Goal: Task Accomplishment & Management: Complete application form

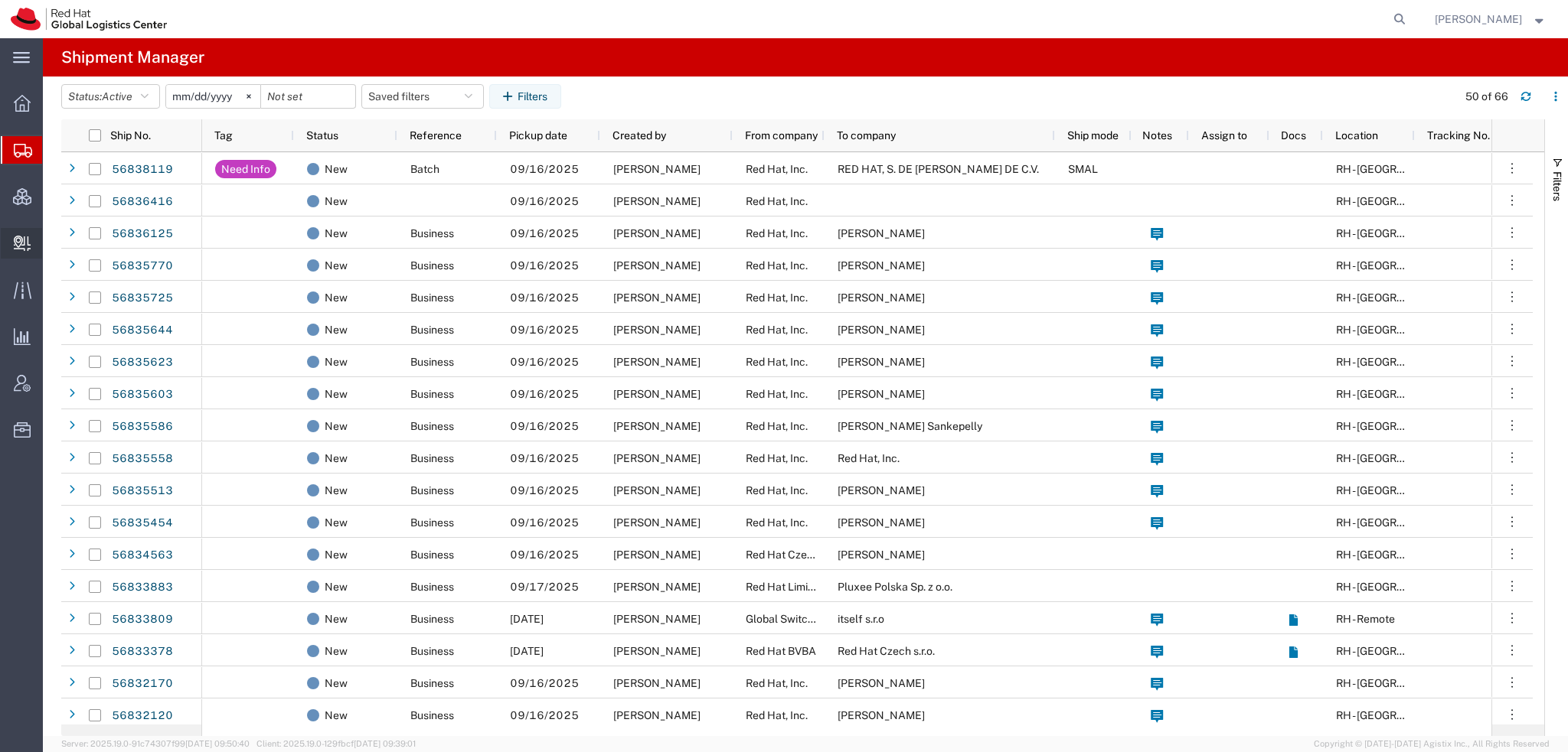
click at [0, 0] on span "Create Delivery" at bounding box center [0, 0] width 0 height 0
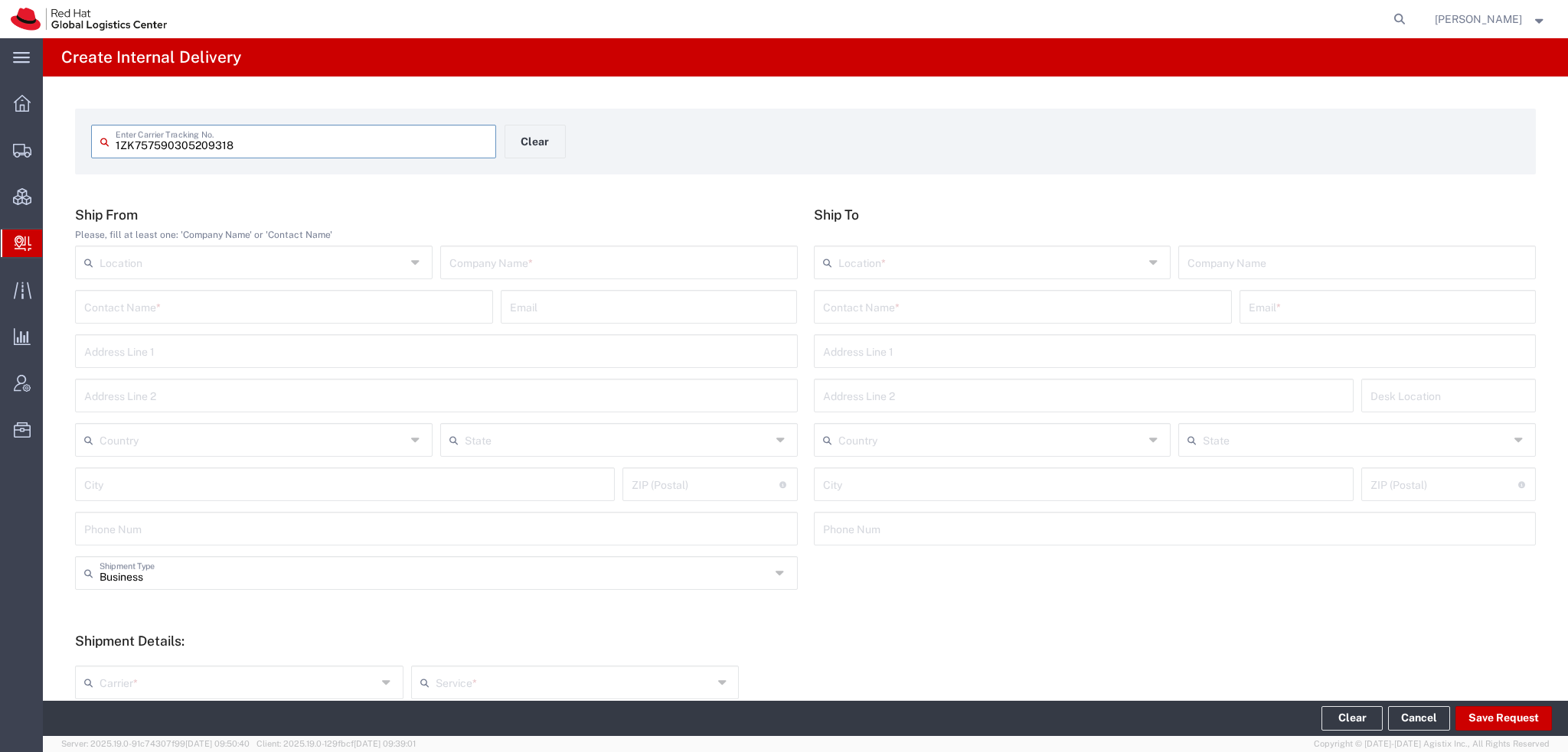
type input "1ZK757590305209318"
click at [367, 145] on input "1ZK757590305209318" at bounding box center [301, 140] width 372 height 27
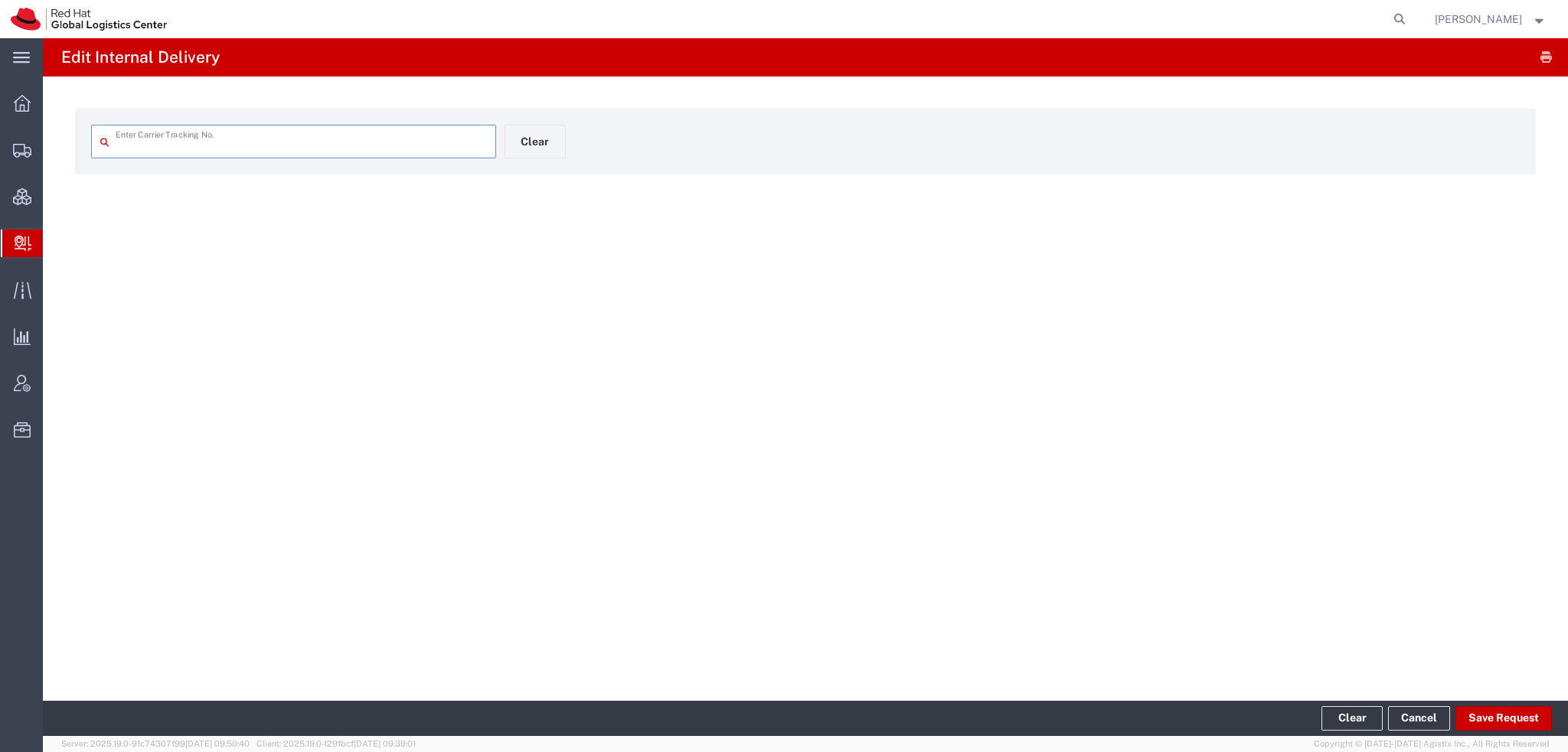
type input "1ZK757590305209318"
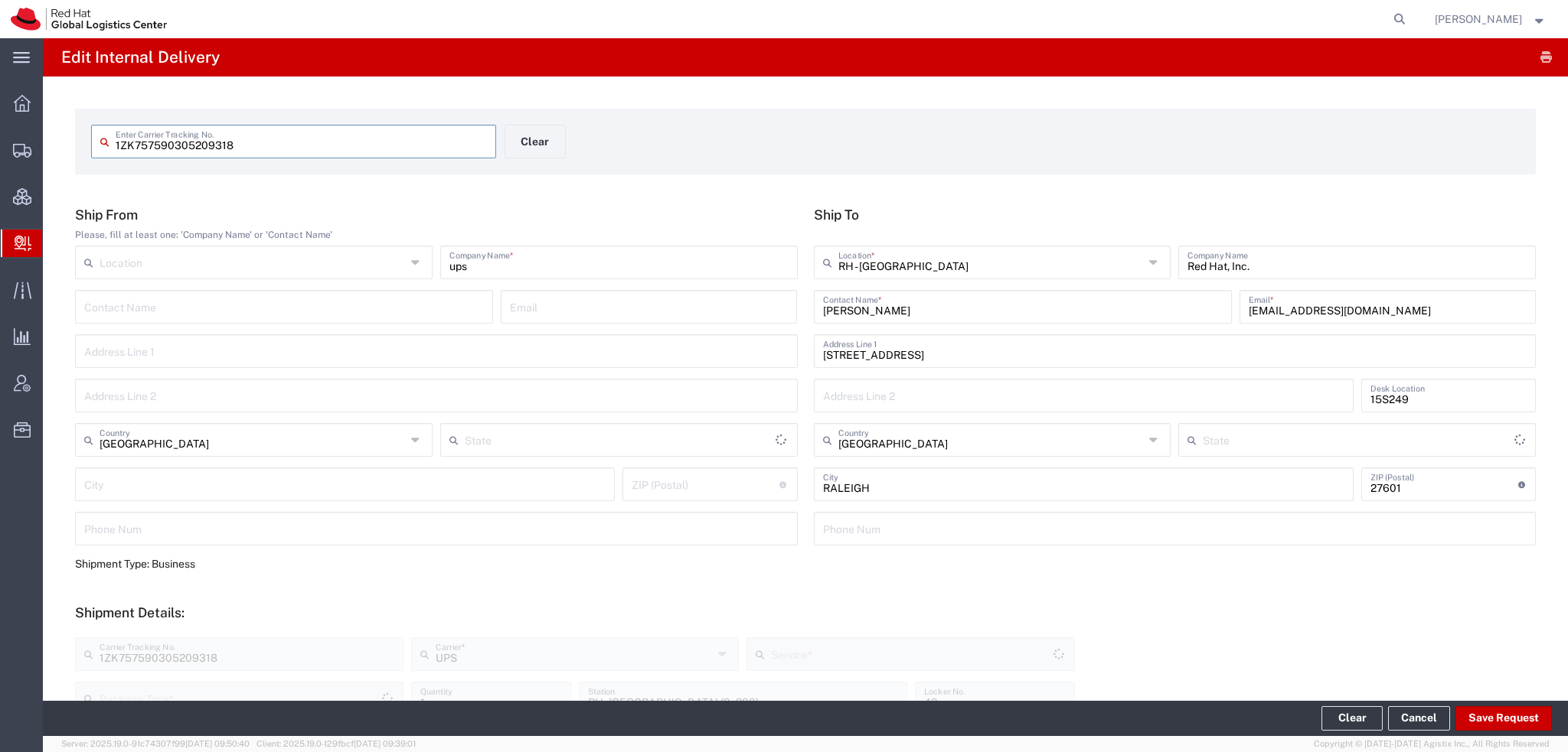
type input "Your Packaging"
type input "Ground"
type input "[US_STATE]"
type input "Your Packaging"
type input "Ground"
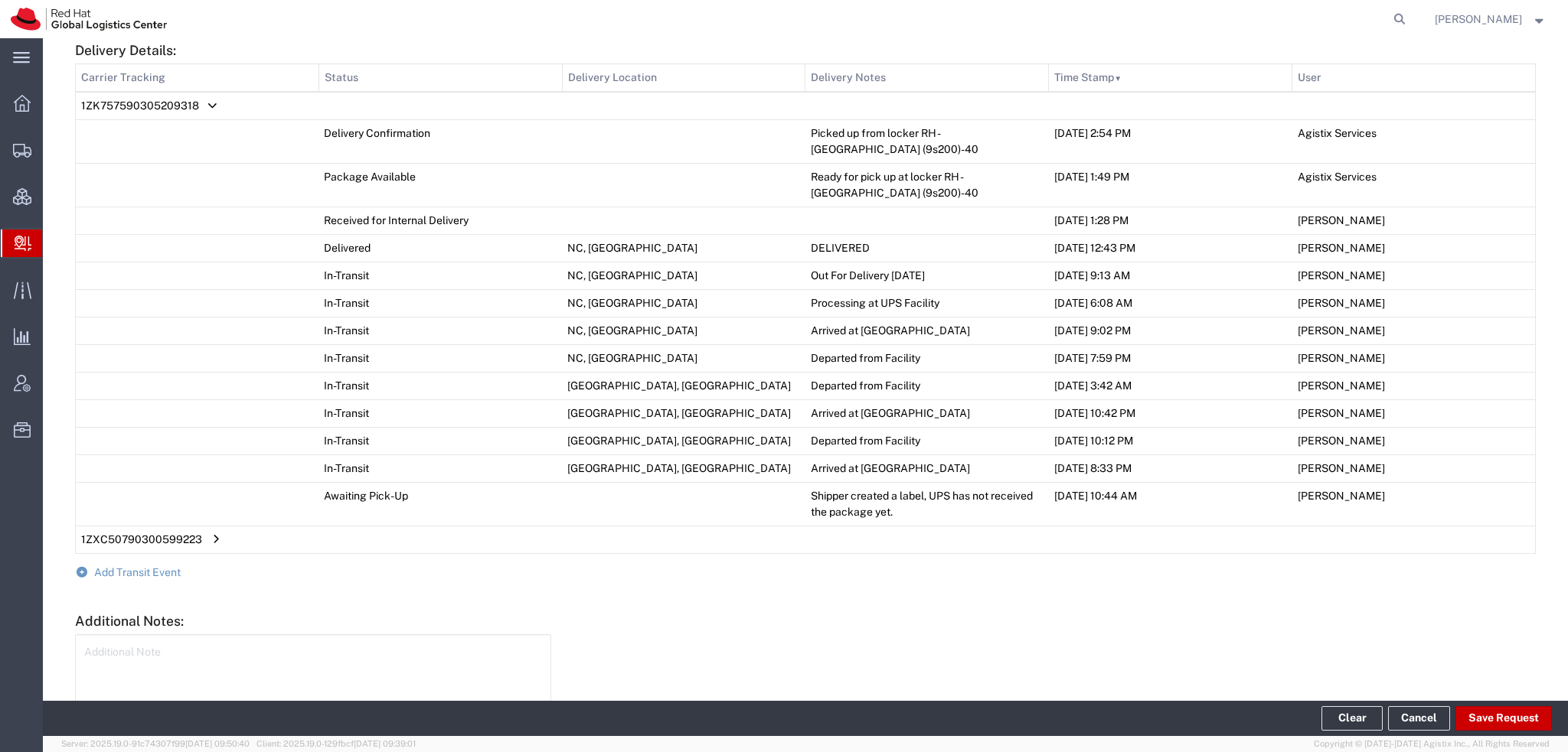
scroll to position [842, 0]
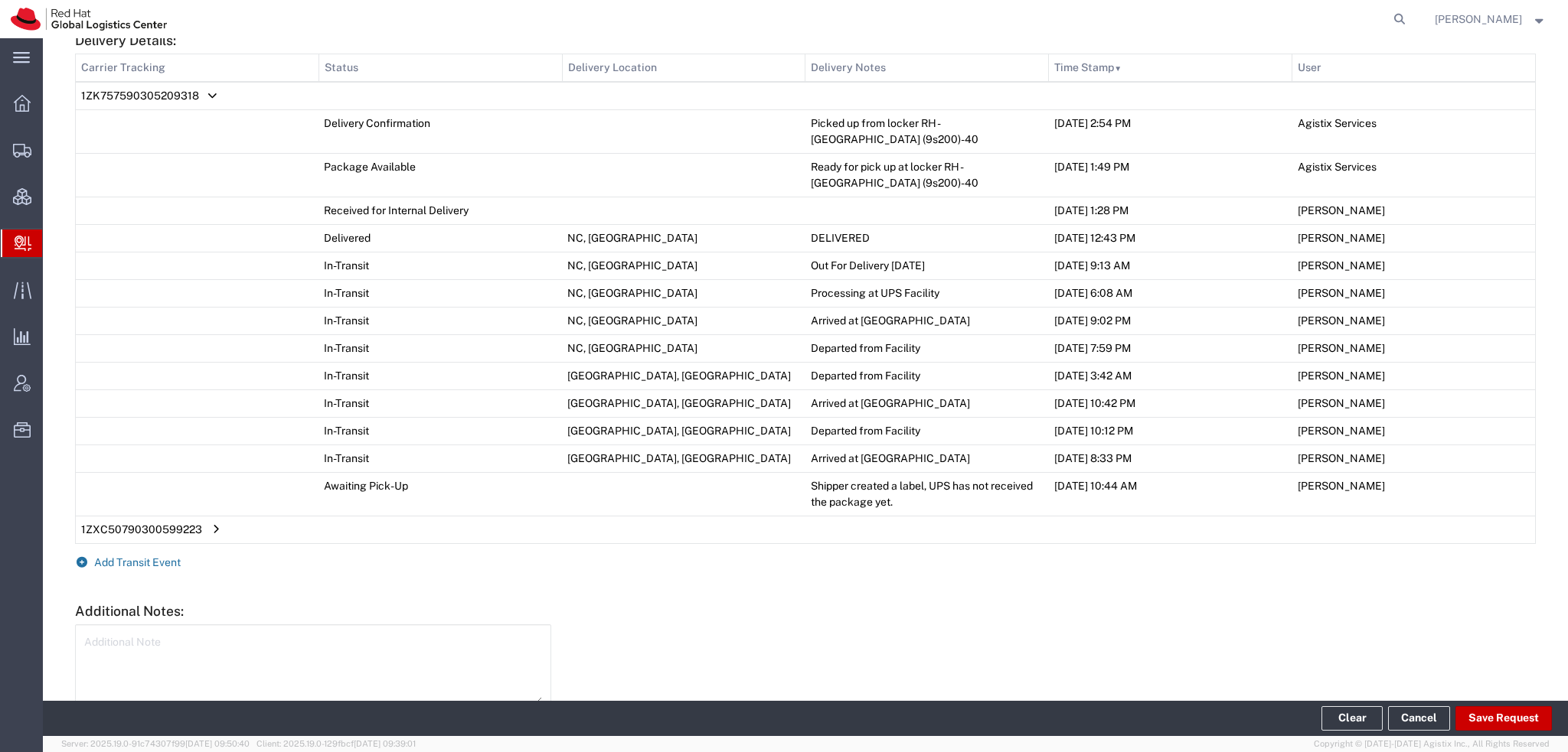
click at [155, 556] on span "Add Transit Event" at bounding box center [137, 562] width 87 height 12
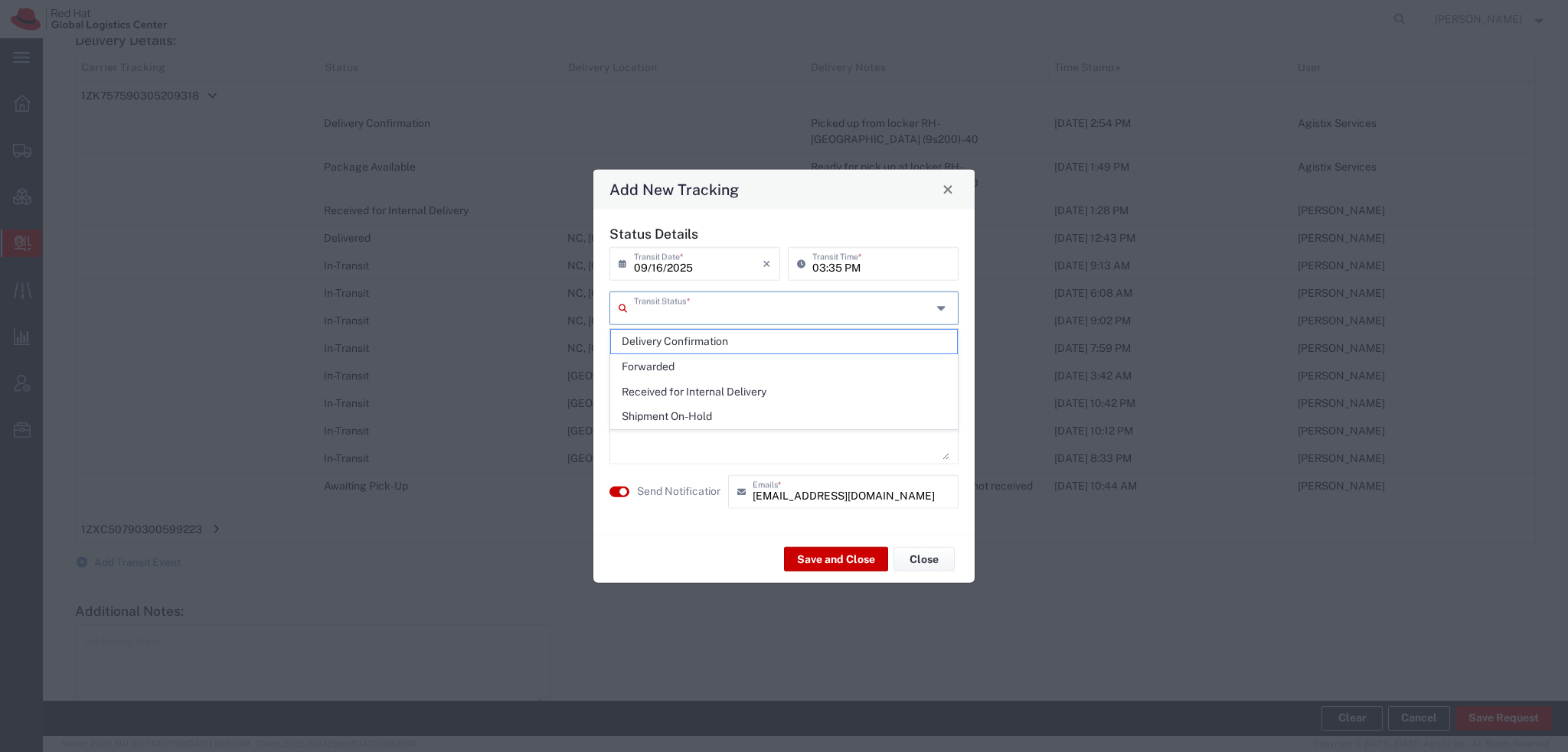
click at [655, 300] on input "text" at bounding box center [783, 306] width 297 height 27
click at [690, 391] on span "Received for Internal Delivery" at bounding box center [784, 392] width 346 height 24
type input "Received for Internal Delivery"
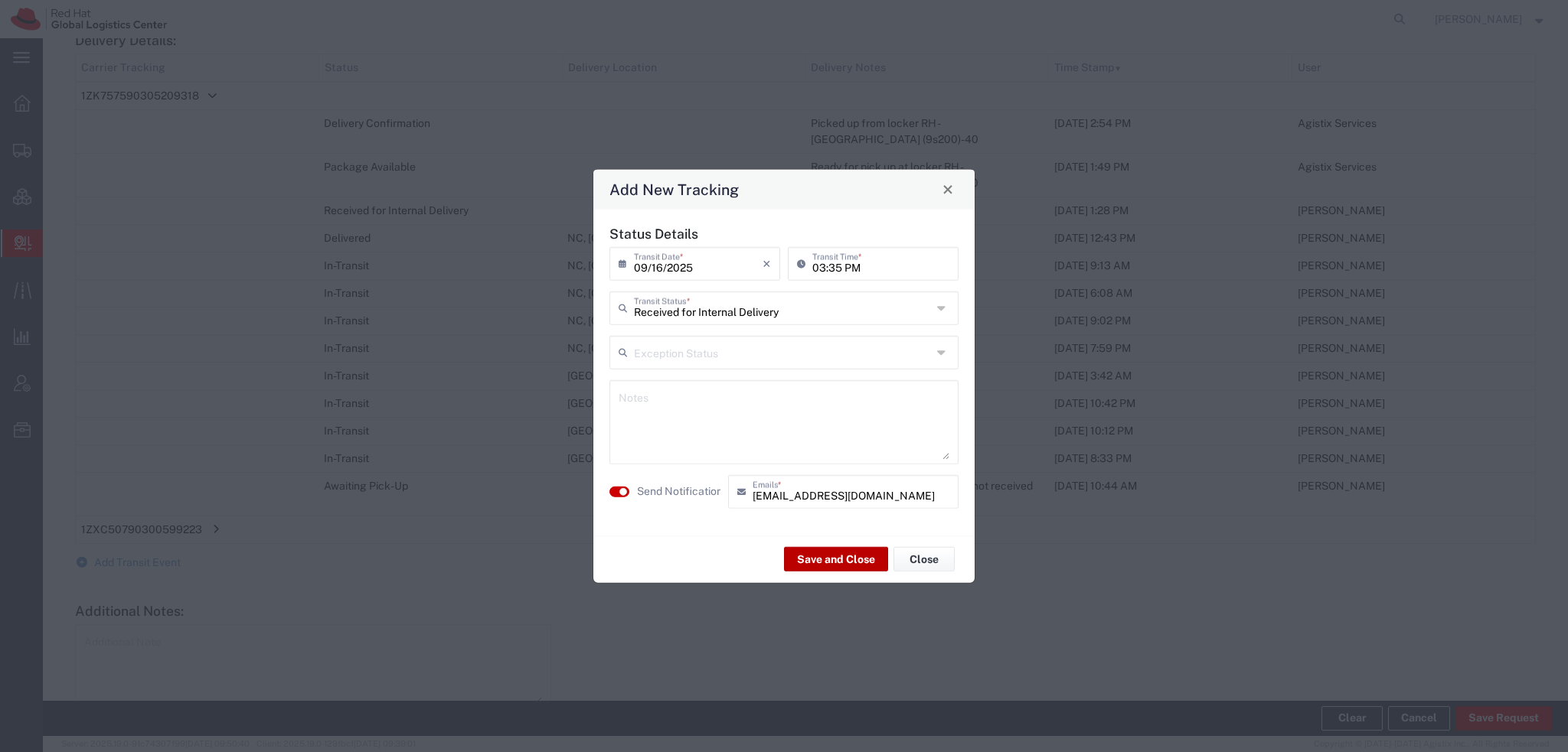
click at [845, 561] on button "Save and Close" at bounding box center [836, 559] width 104 height 25
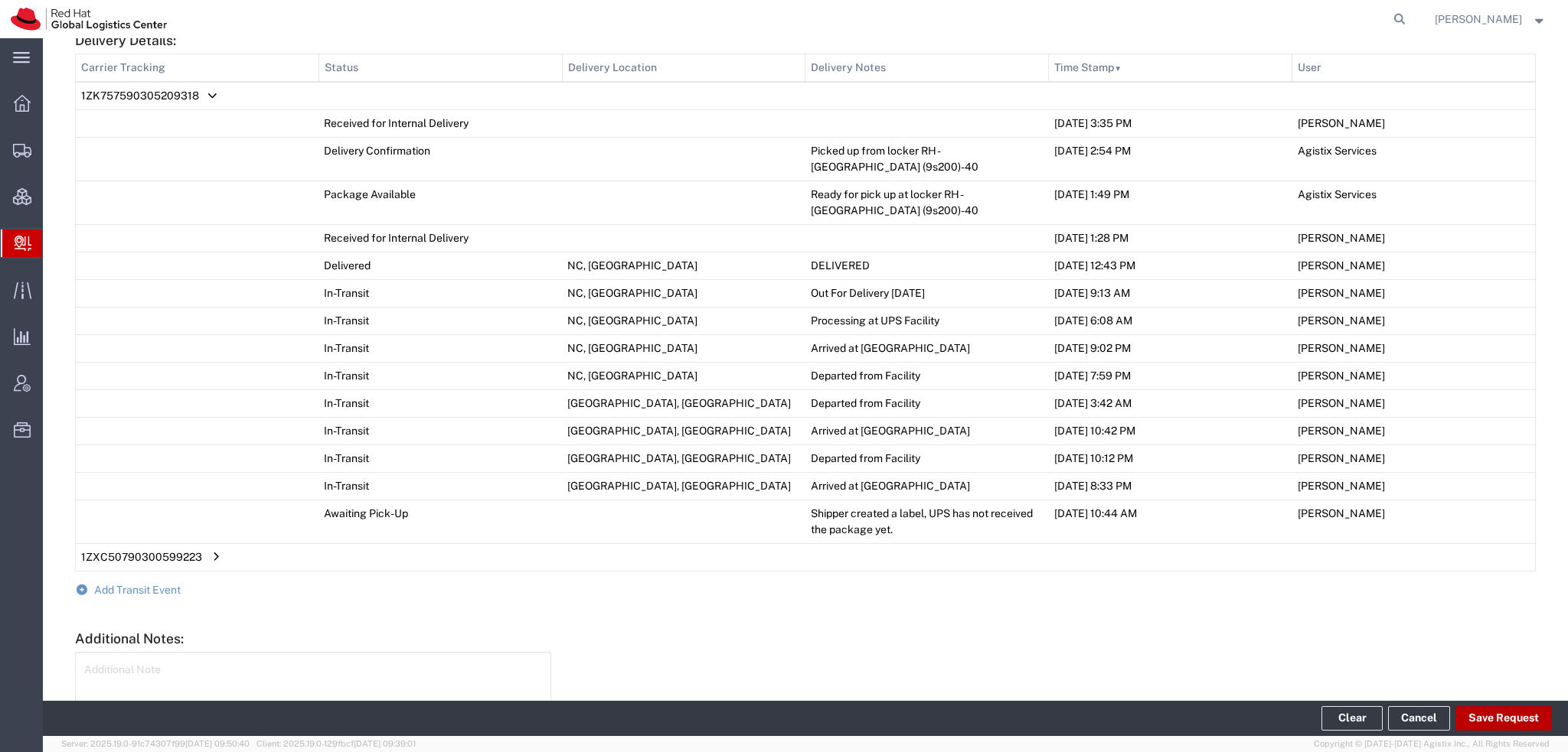
click at [1495, 709] on button "Save Request" at bounding box center [1503, 718] width 96 height 25
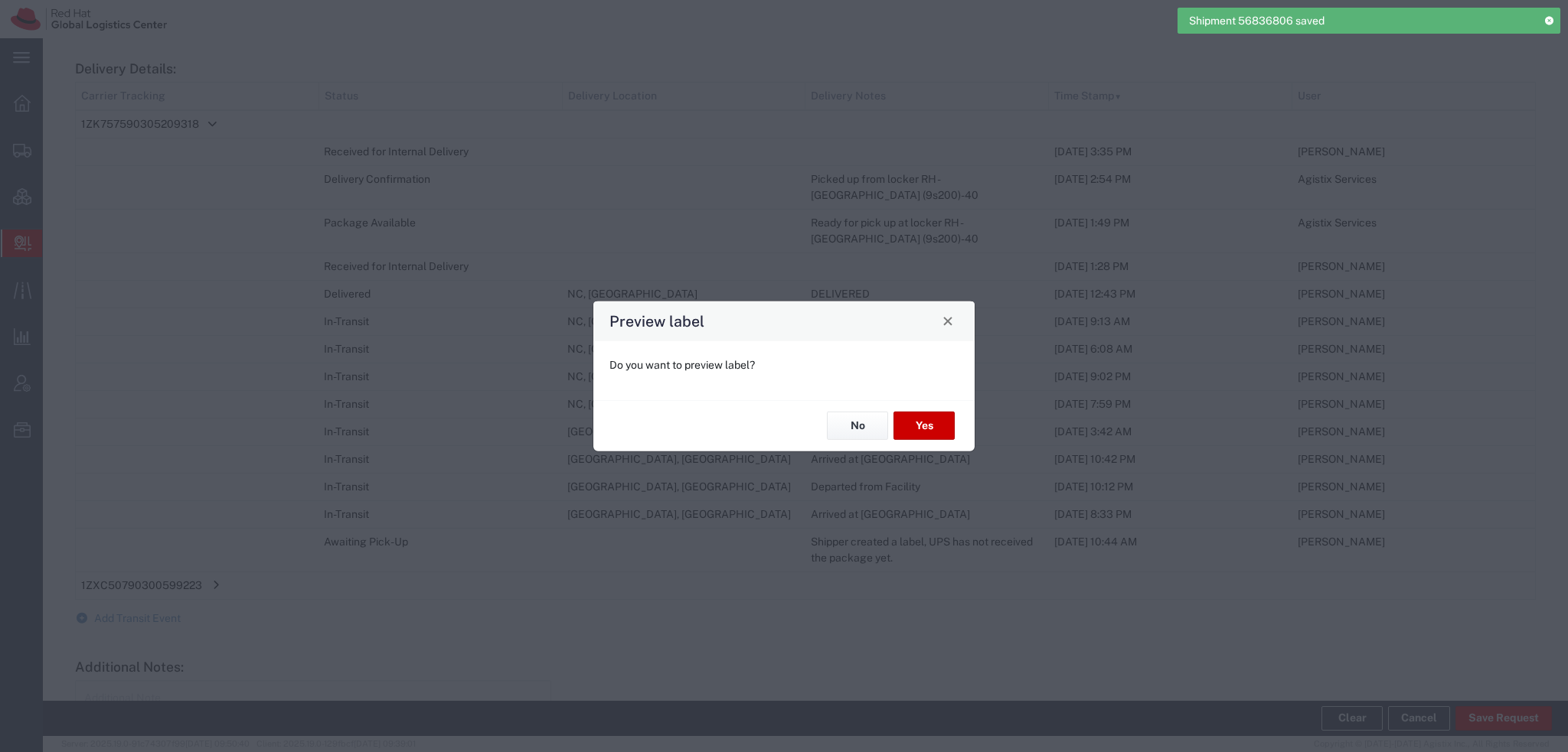
scroll to position [869, 0]
type input "Ground"
type input "Your Packaging"
type input "Ground"
type input "Your Packaging"
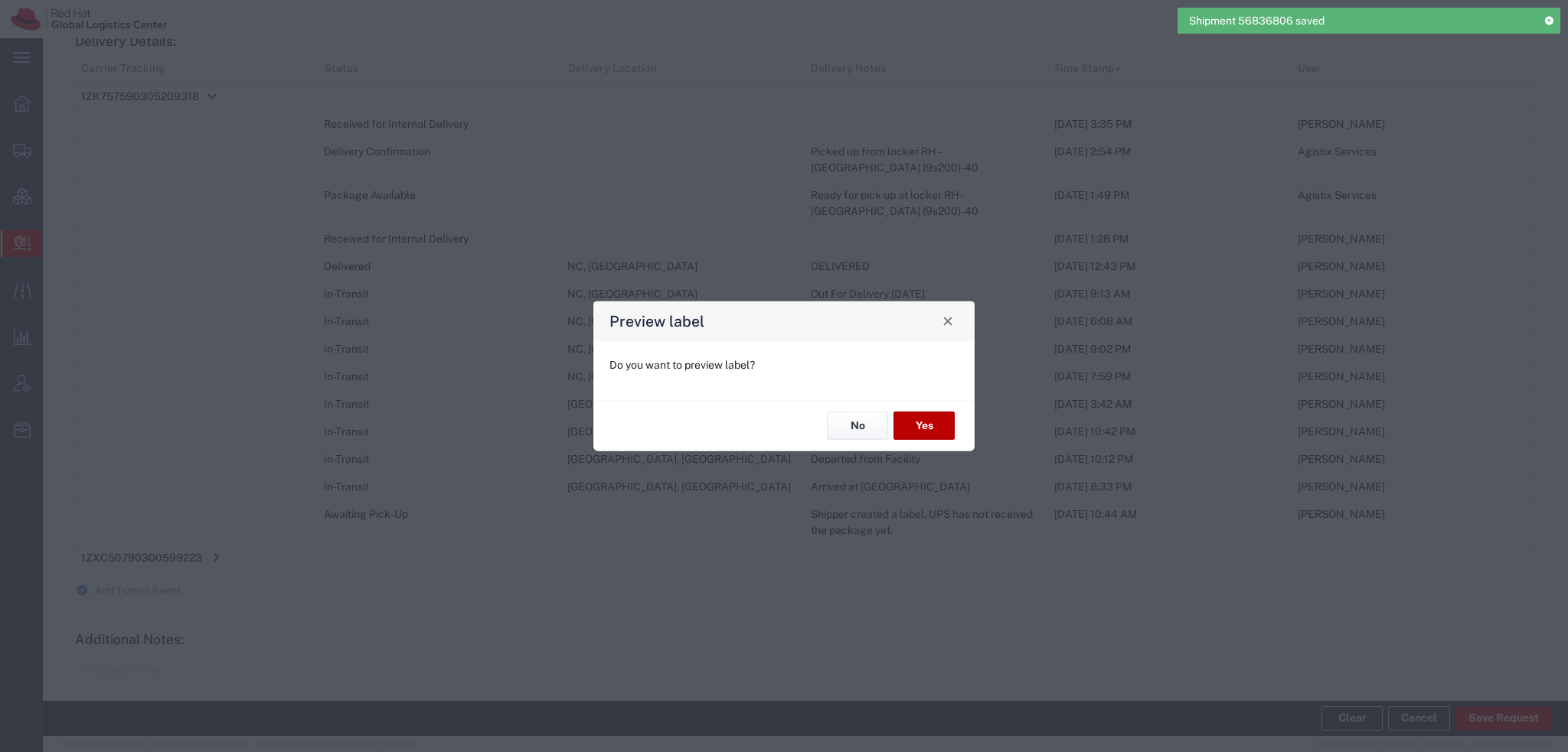
click at [923, 422] on button "Yes" at bounding box center [924, 425] width 61 height 28
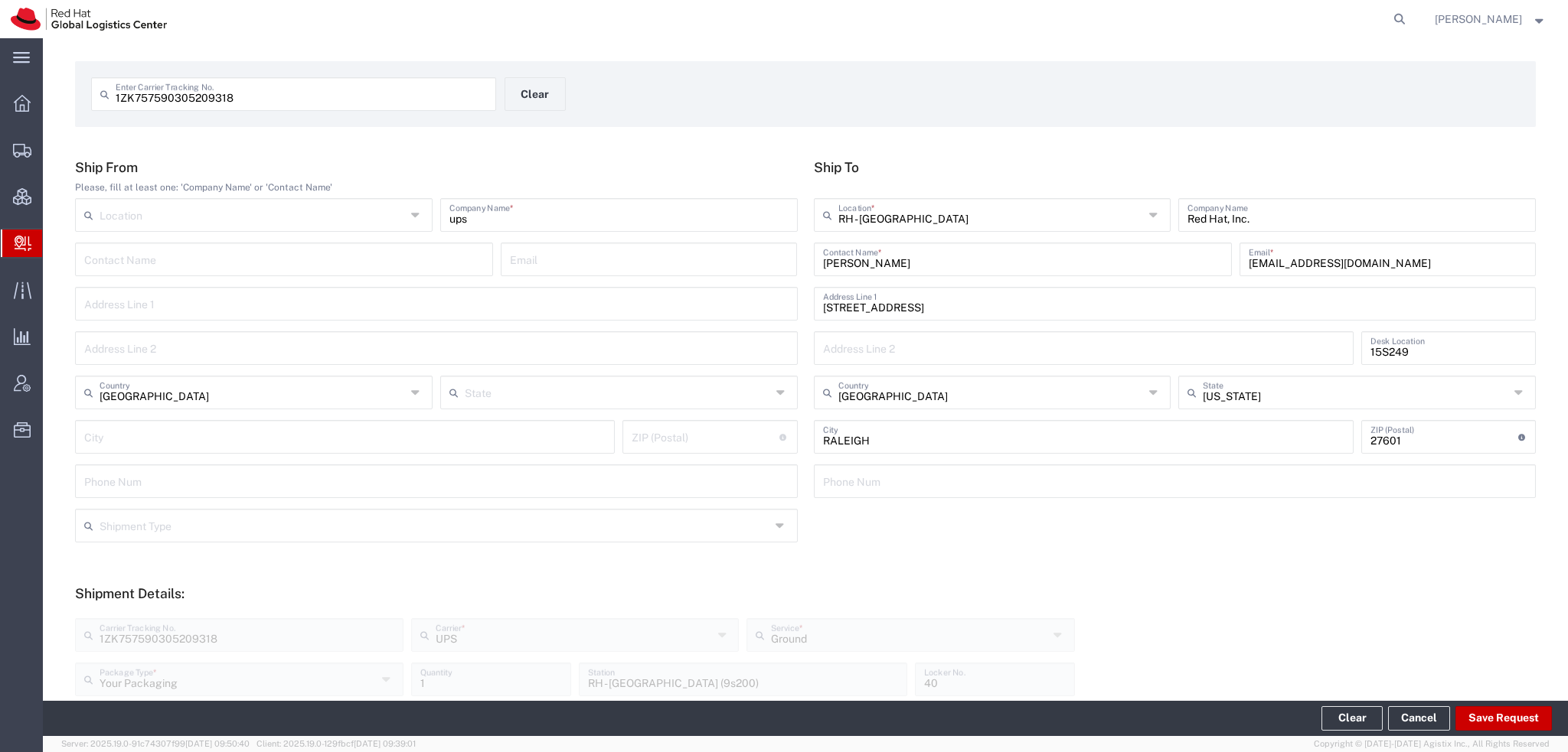
scroll to position [0, 0]
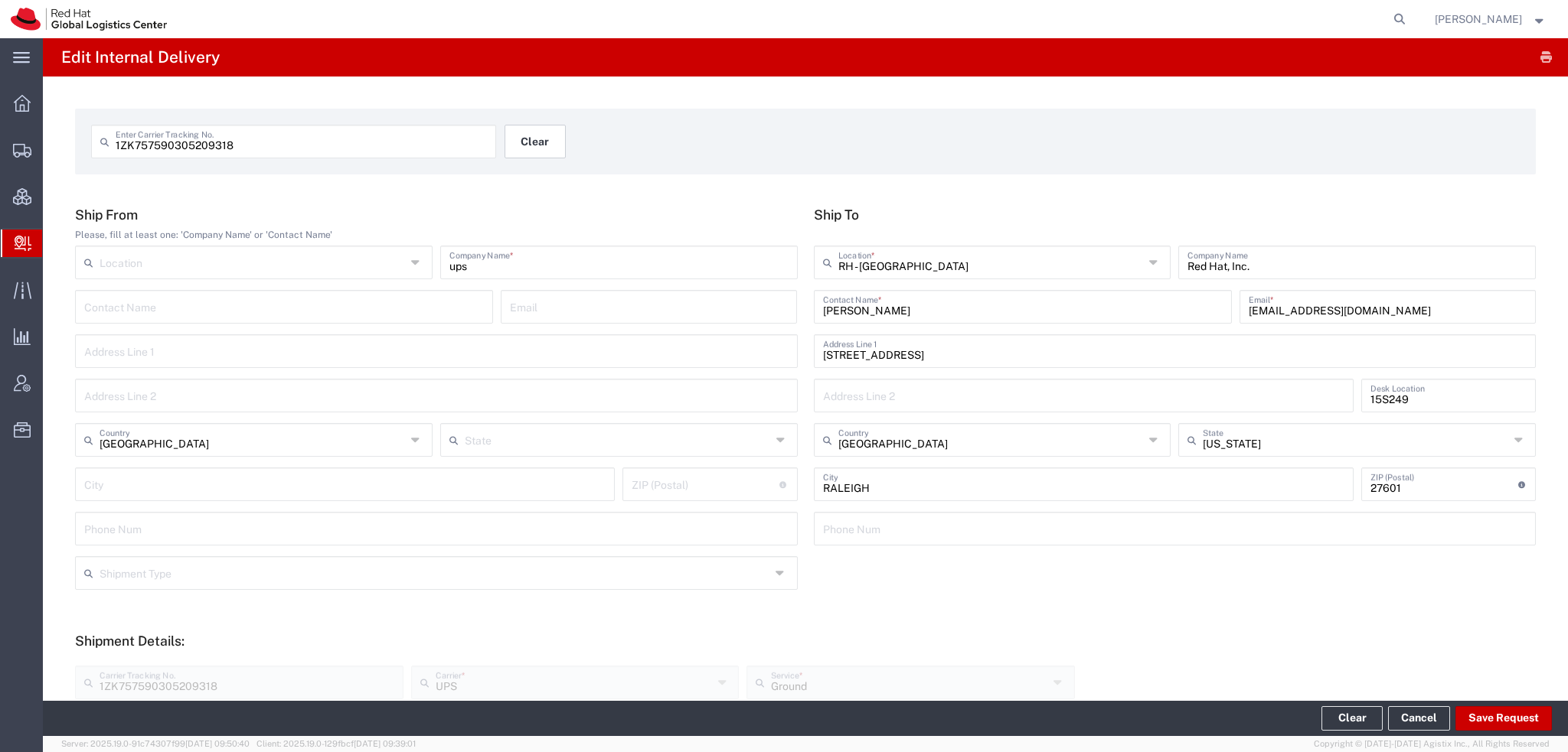
click at [514, 143] on button "Clear" at bounding box center [535, 141] width 61 height 34
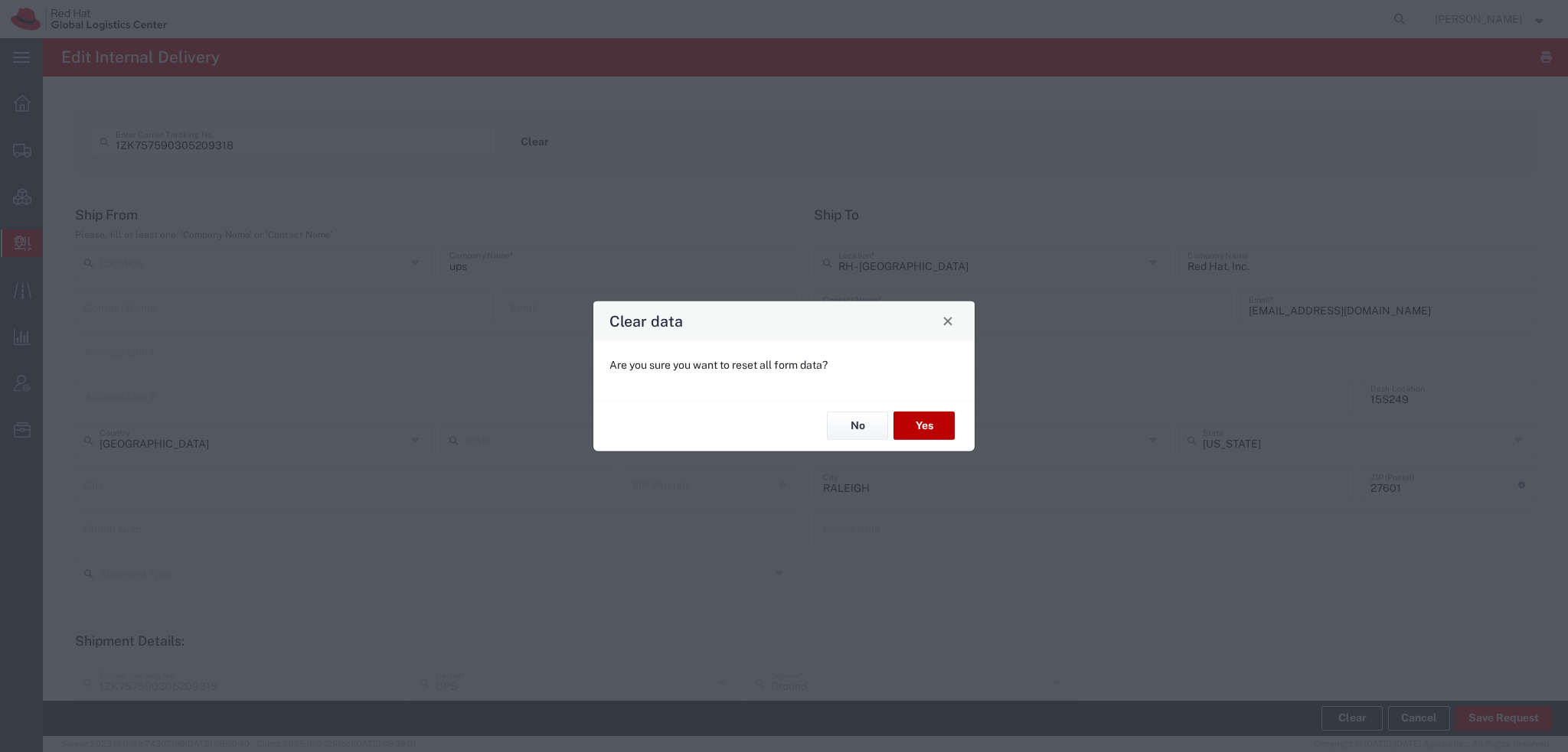
click at [934, 415] on button "Yes" at bounding box center [924, 425] width 61 height 28
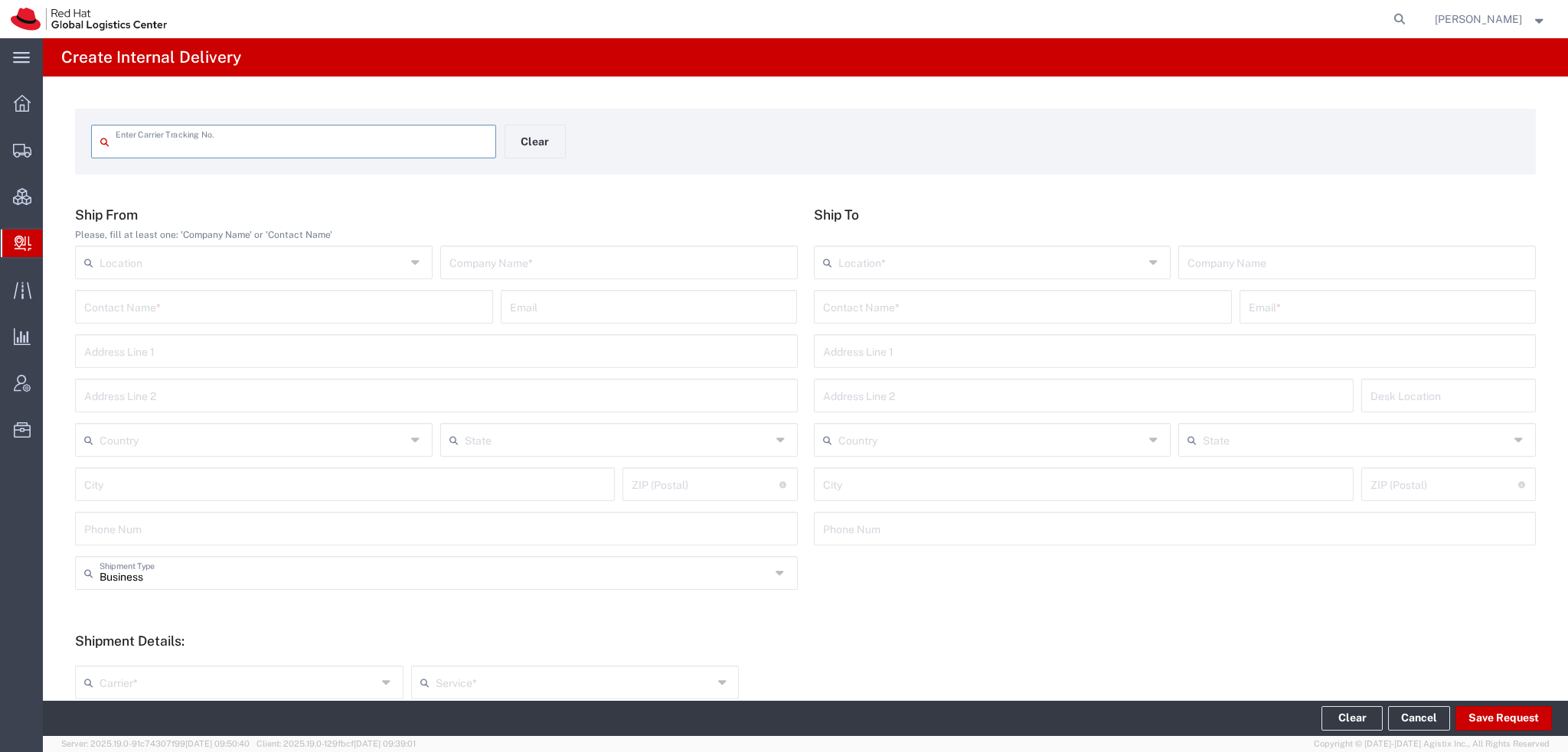
click at [320, 145] on input "text" at bounding box center [301, 140] width 372 height 27
type input "1ZXX34040306279487"
click at [320, 145] on input "1ZXX34040306279487" at bounding box center [301, 140] width 372 height 27
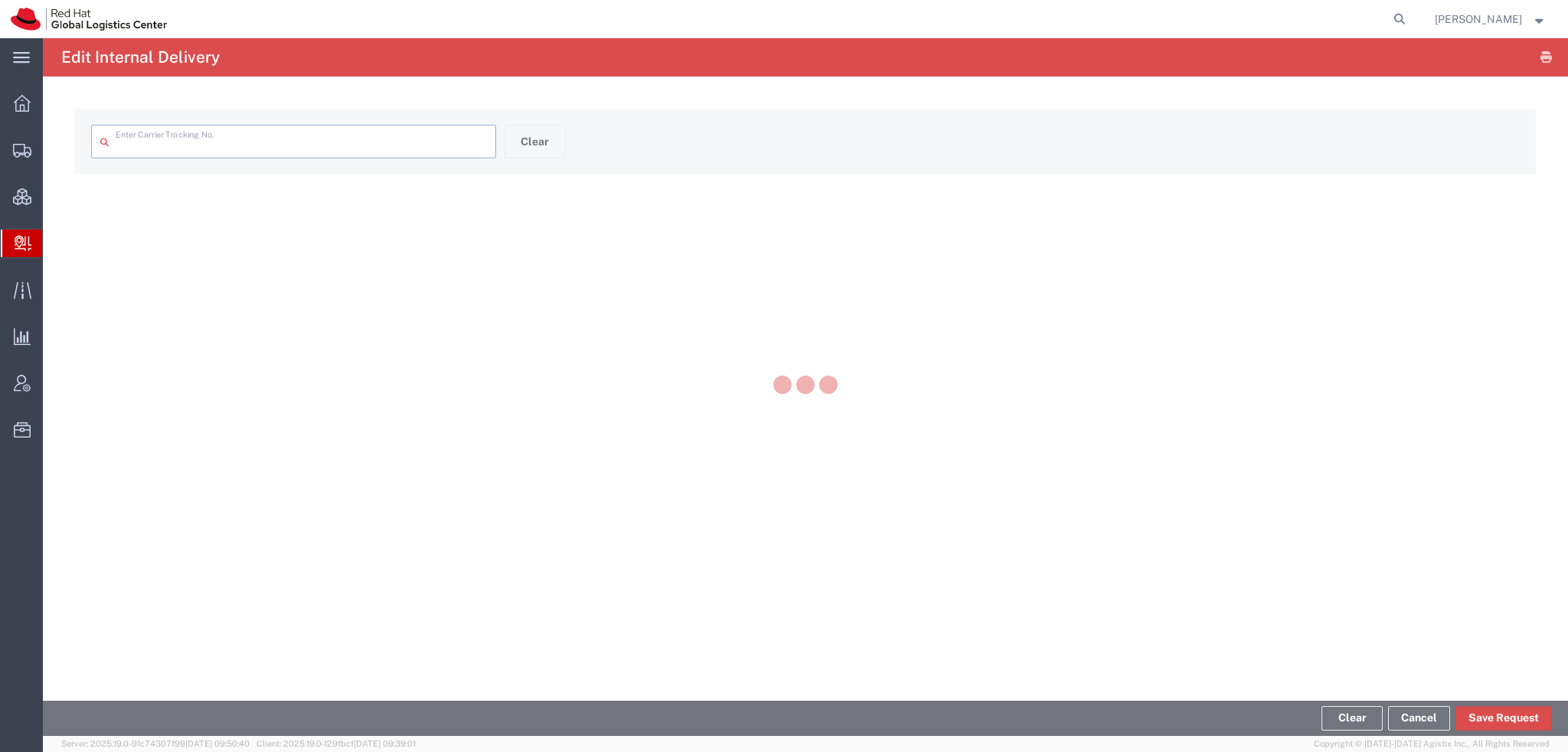
type input "1ZXX34040306279487"
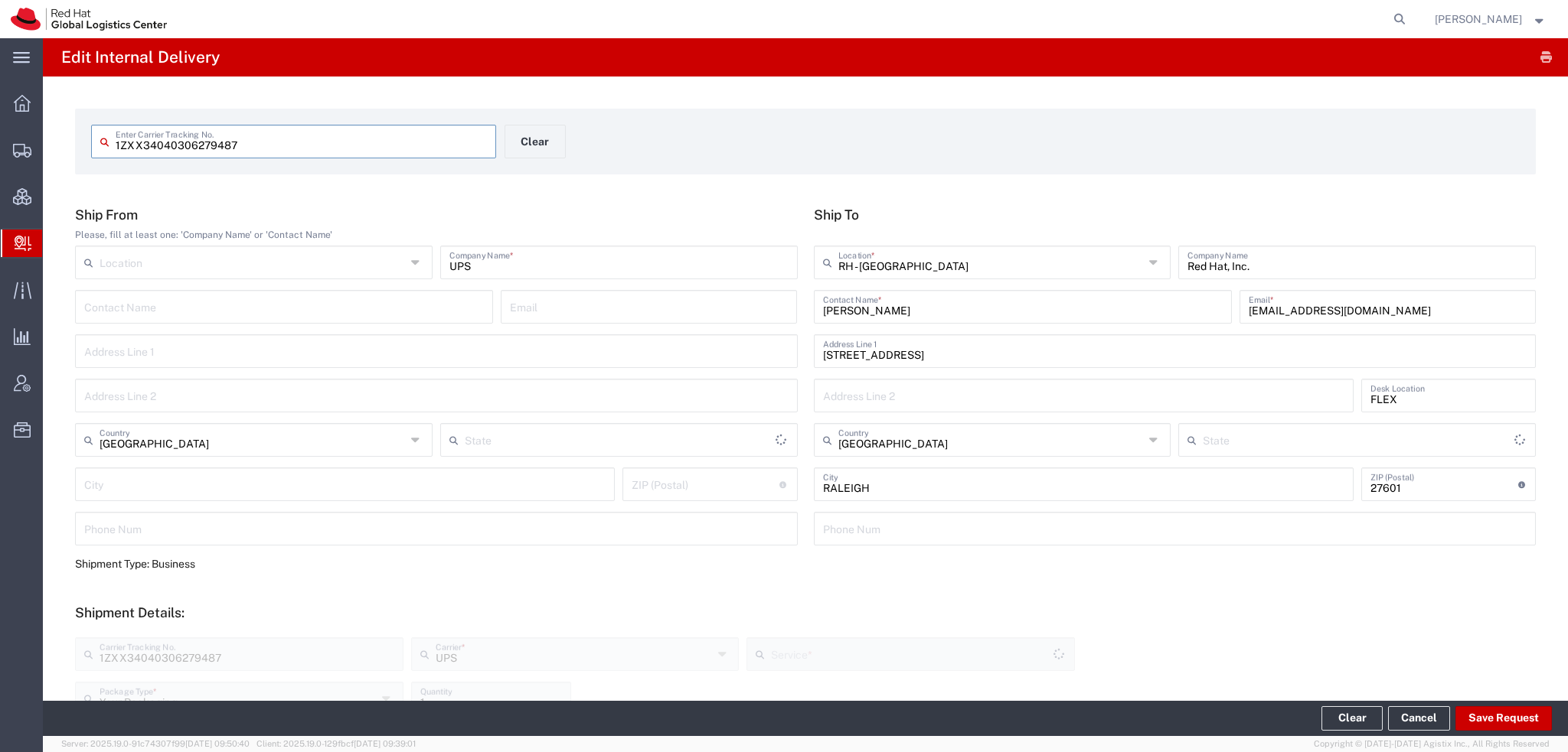
type input "Ground"
type input "Your Packaging"
type input "[US_STATE]"
type input "Ground"
click at [526, 140] on button "Clear" at bounding box center [535, 141] width 61 height 34
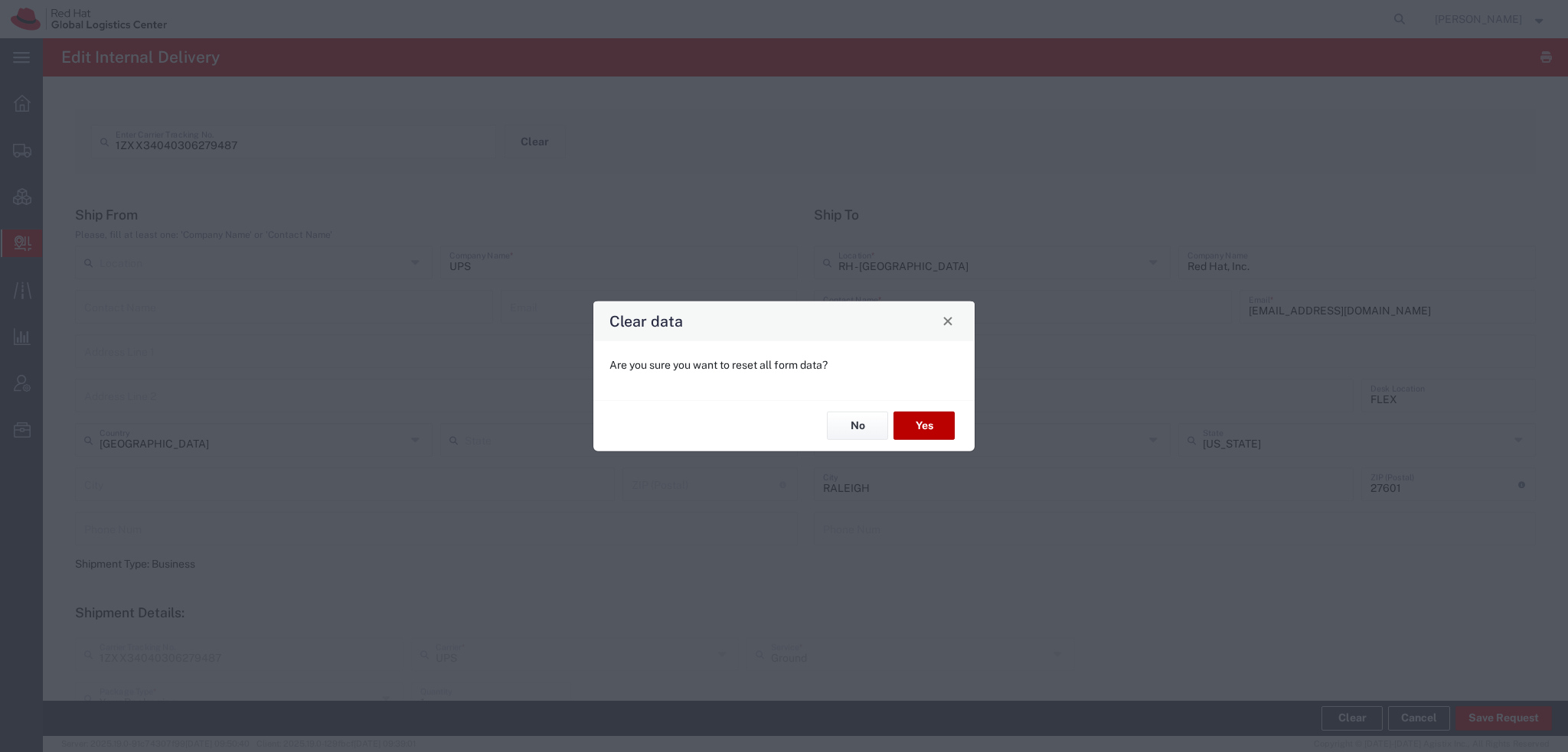
click at [930, 425] on button "Yes" at bounding box center [924, 425] width 61 height 28
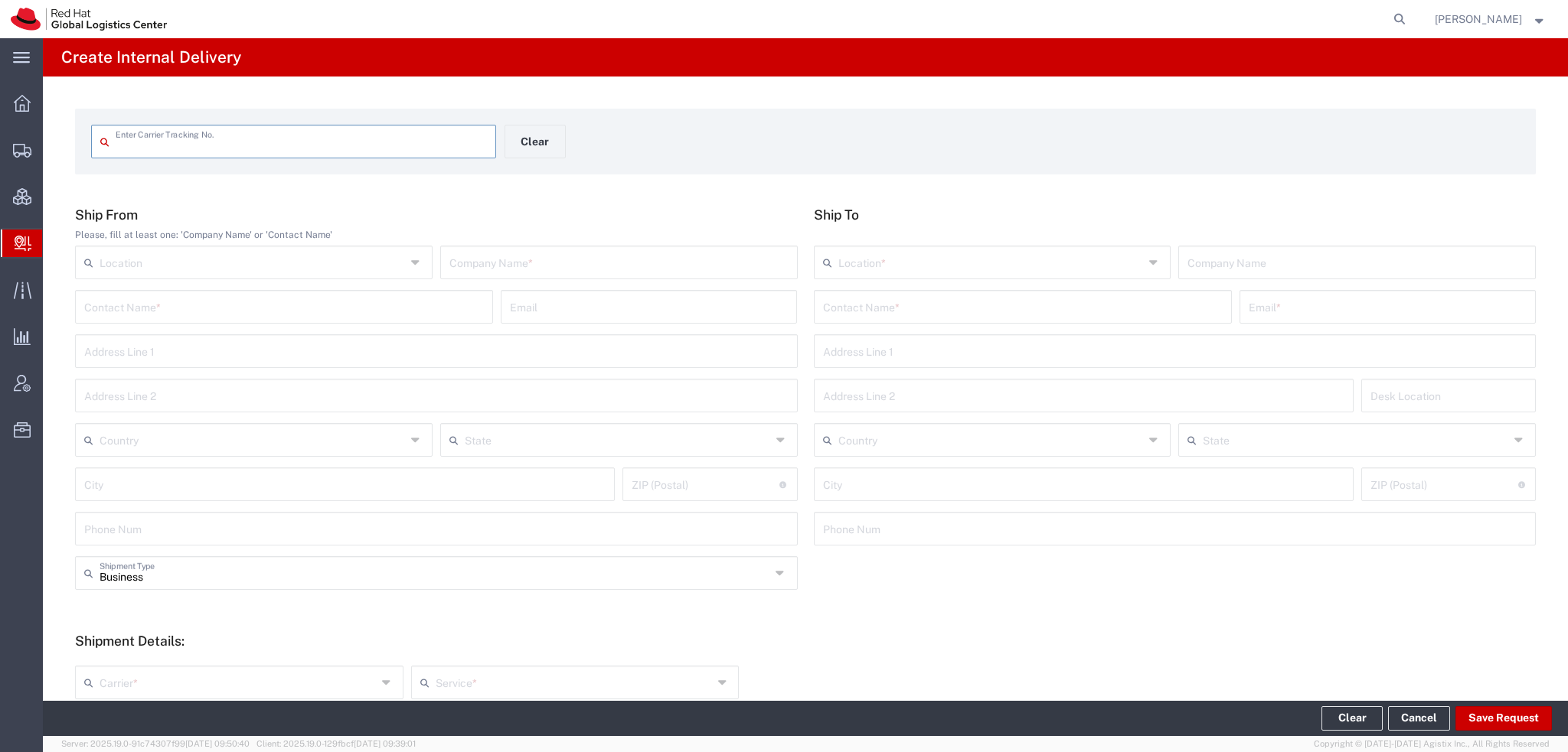
click at [235, 137] on input "text" at bounding box center [301, 140] width 372 height 27
type input "9470130109355010578844"
click at [279, 134] on input "9470130109355010578844" at bounding box center [301, 140] width 372 height 27
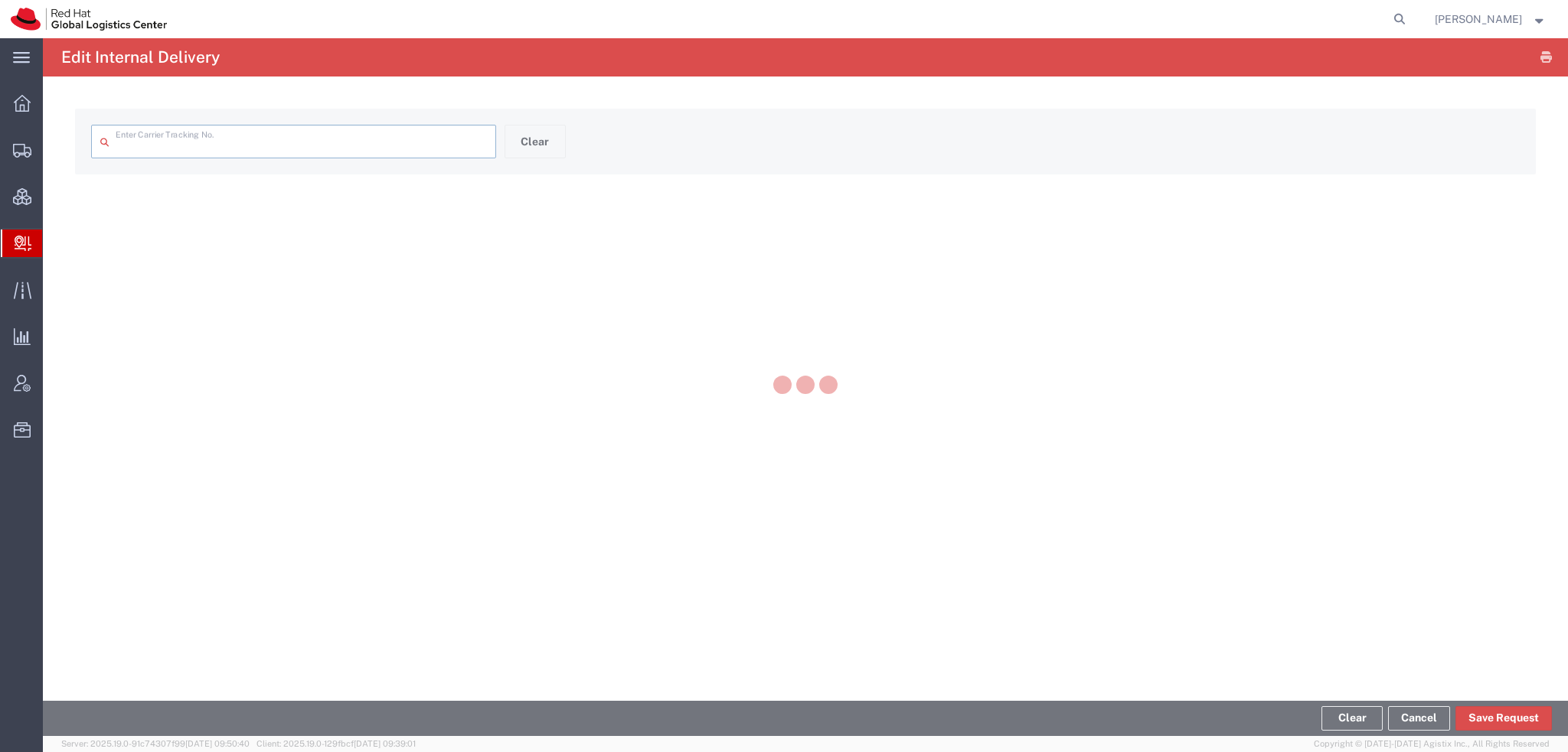
type input "9470130109355010578844"
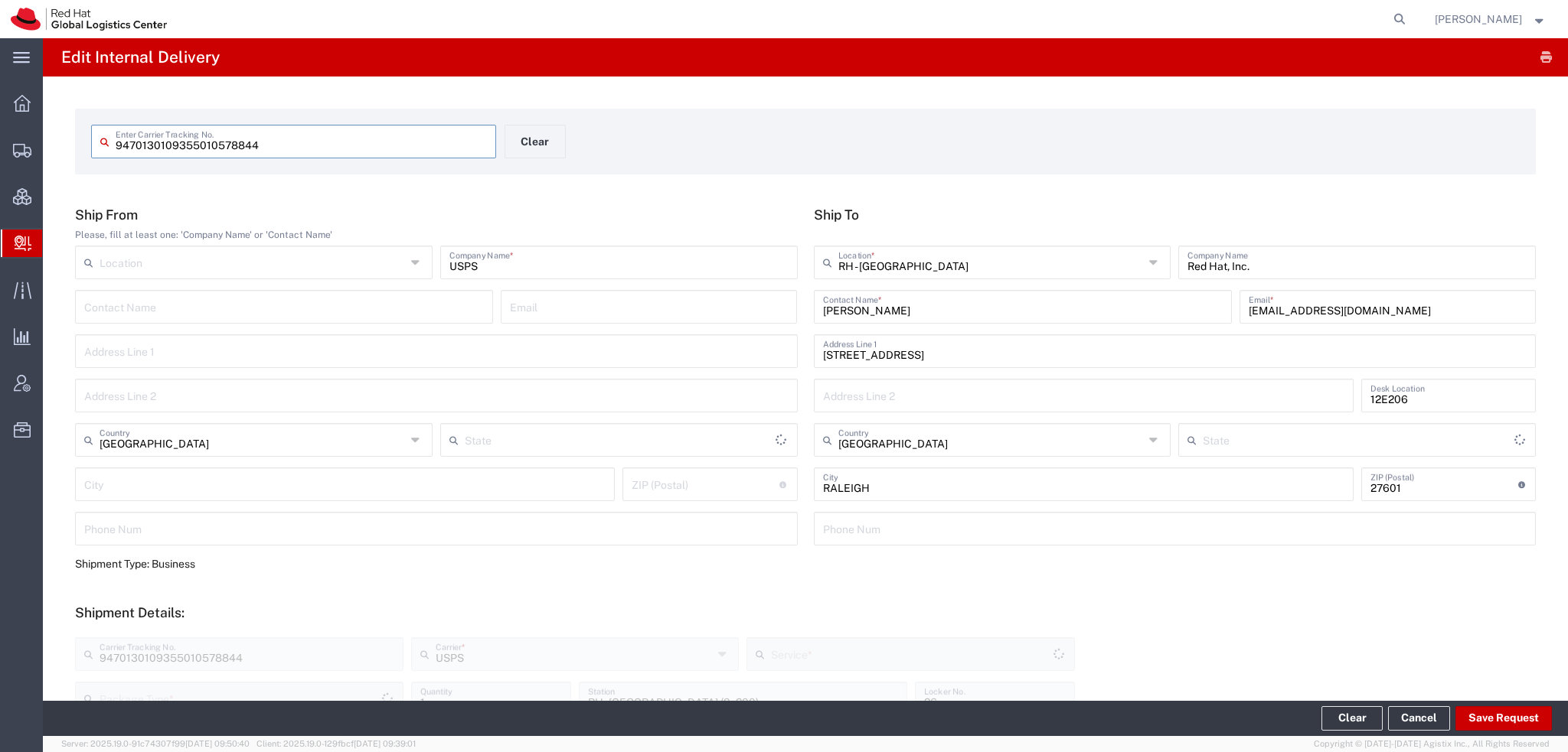
type input "Envelope"
type input "[US_STATE]"
type input "Priority Mail Express"
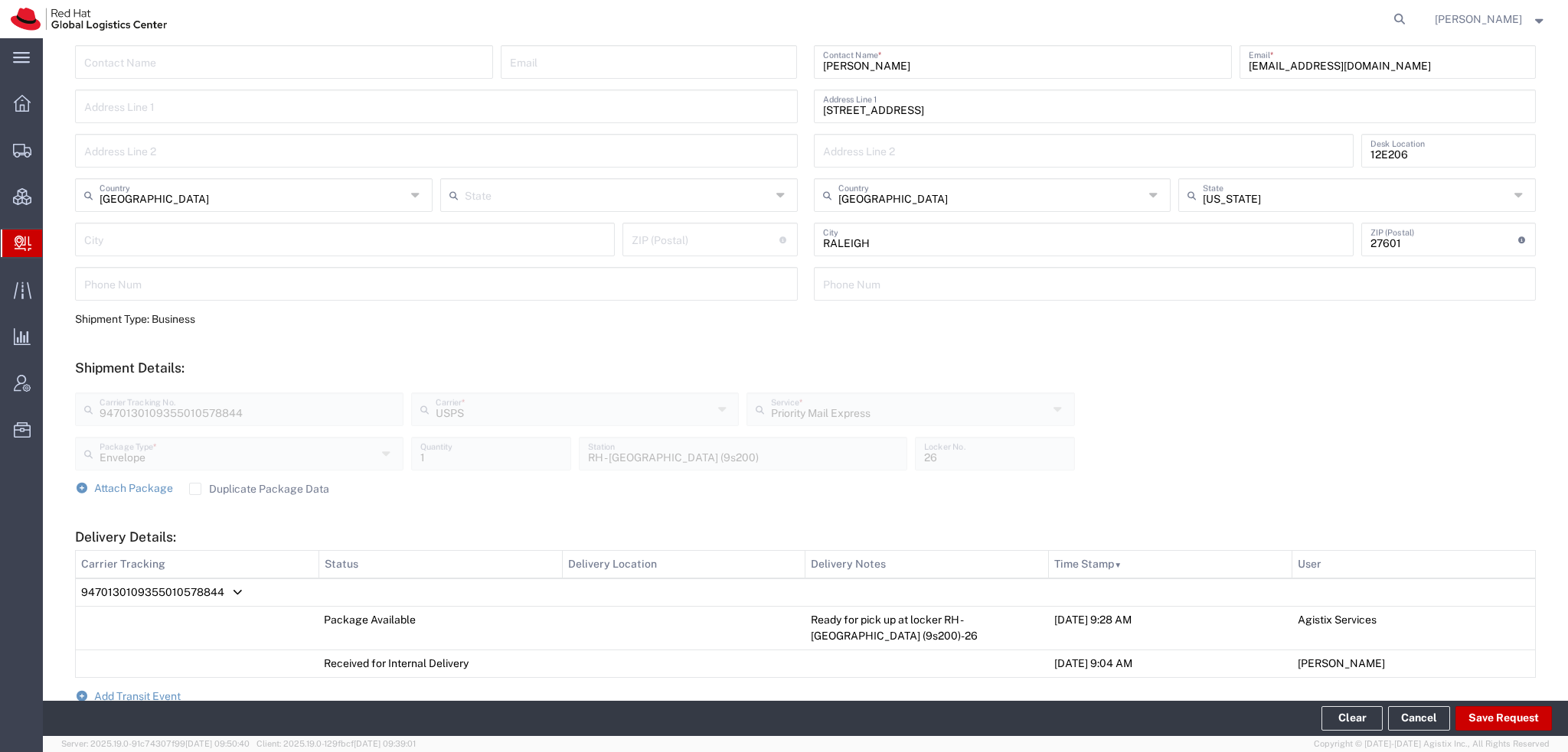
scroll to position [453, 0]
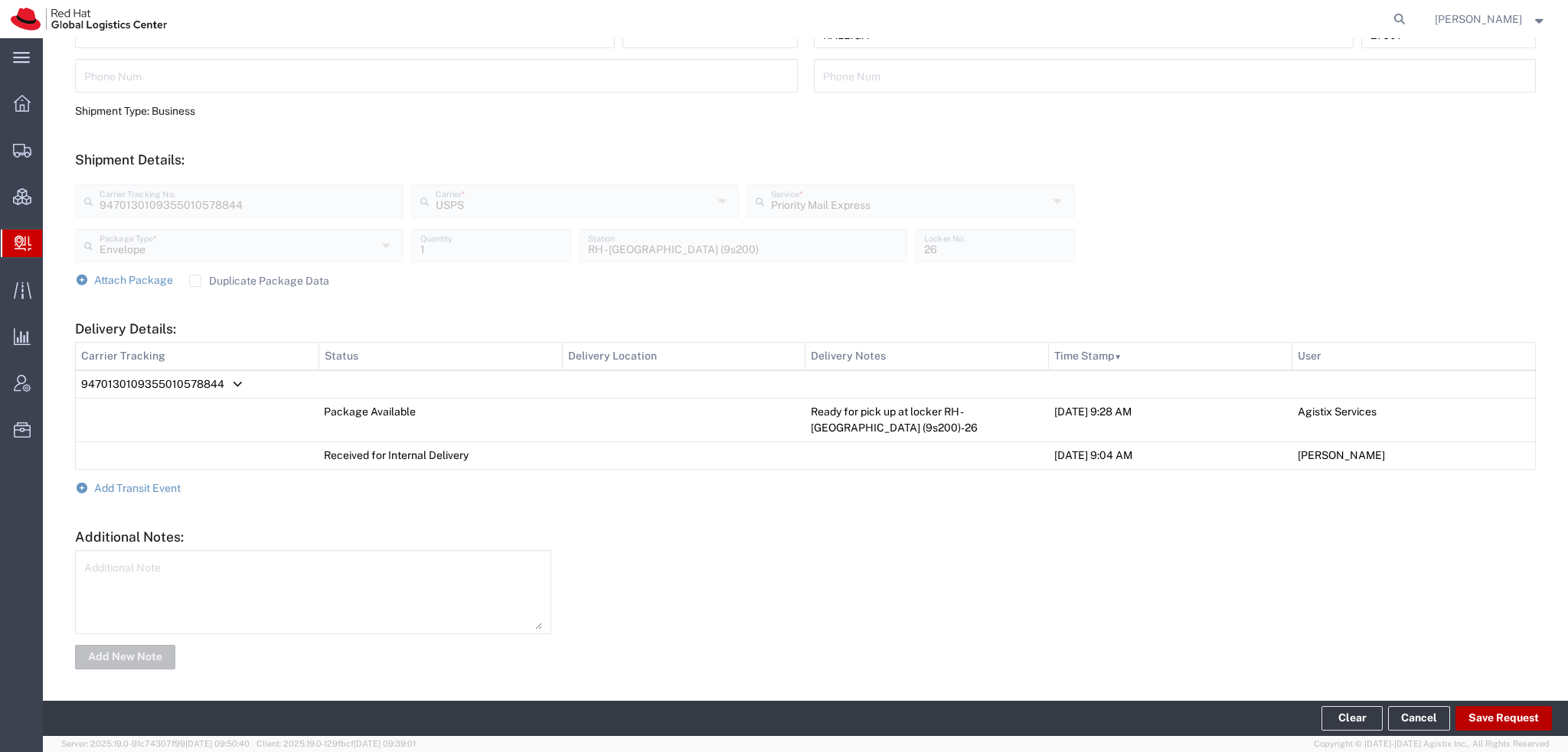
click at [1491, 717] on button "Save Request" at bounding box center [1503, 718] width 96 height 25
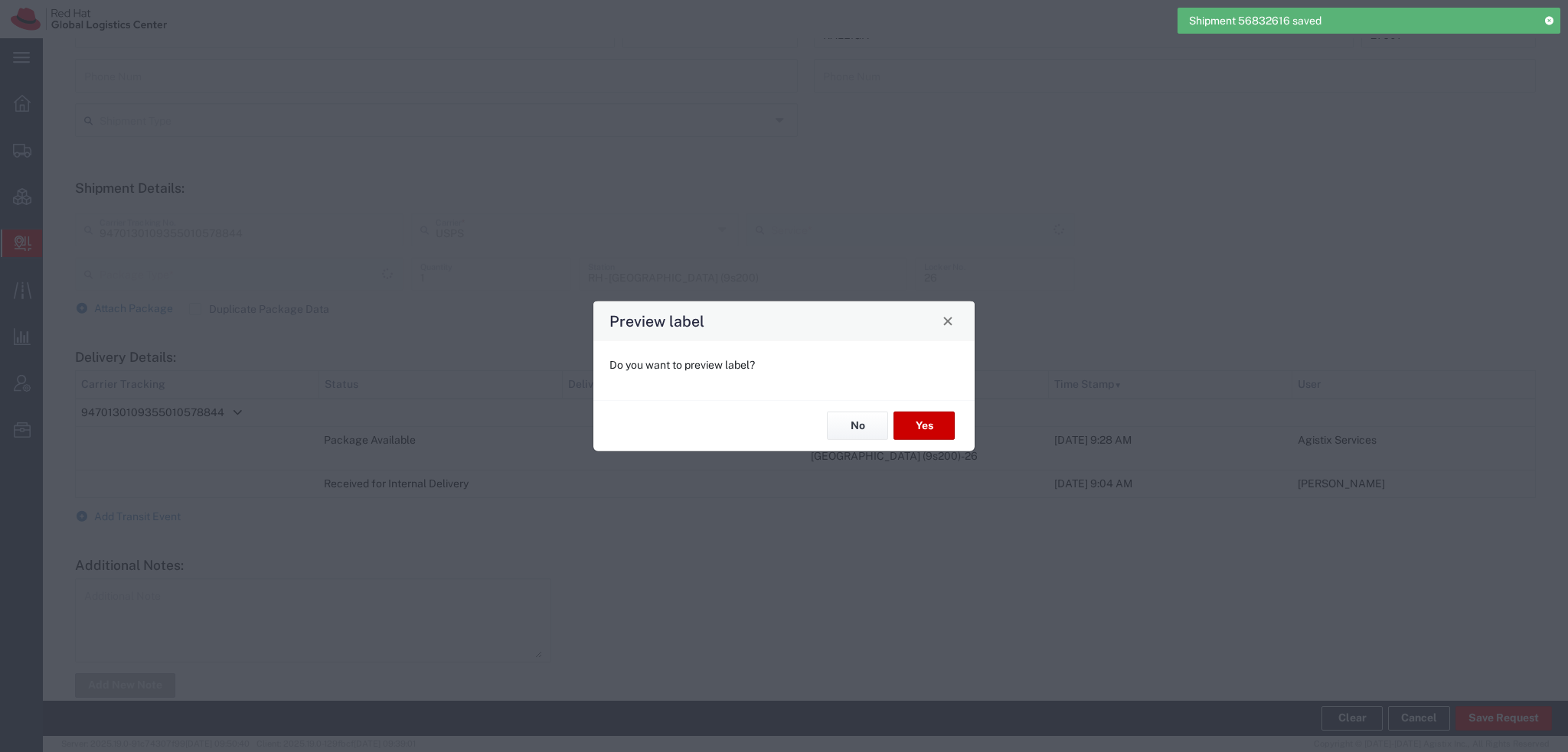
type input "Envelope"
type input "Priority Mail Express"
click at [854, 429] on button "No" at bounding box center [857, 425] width 61 height 28
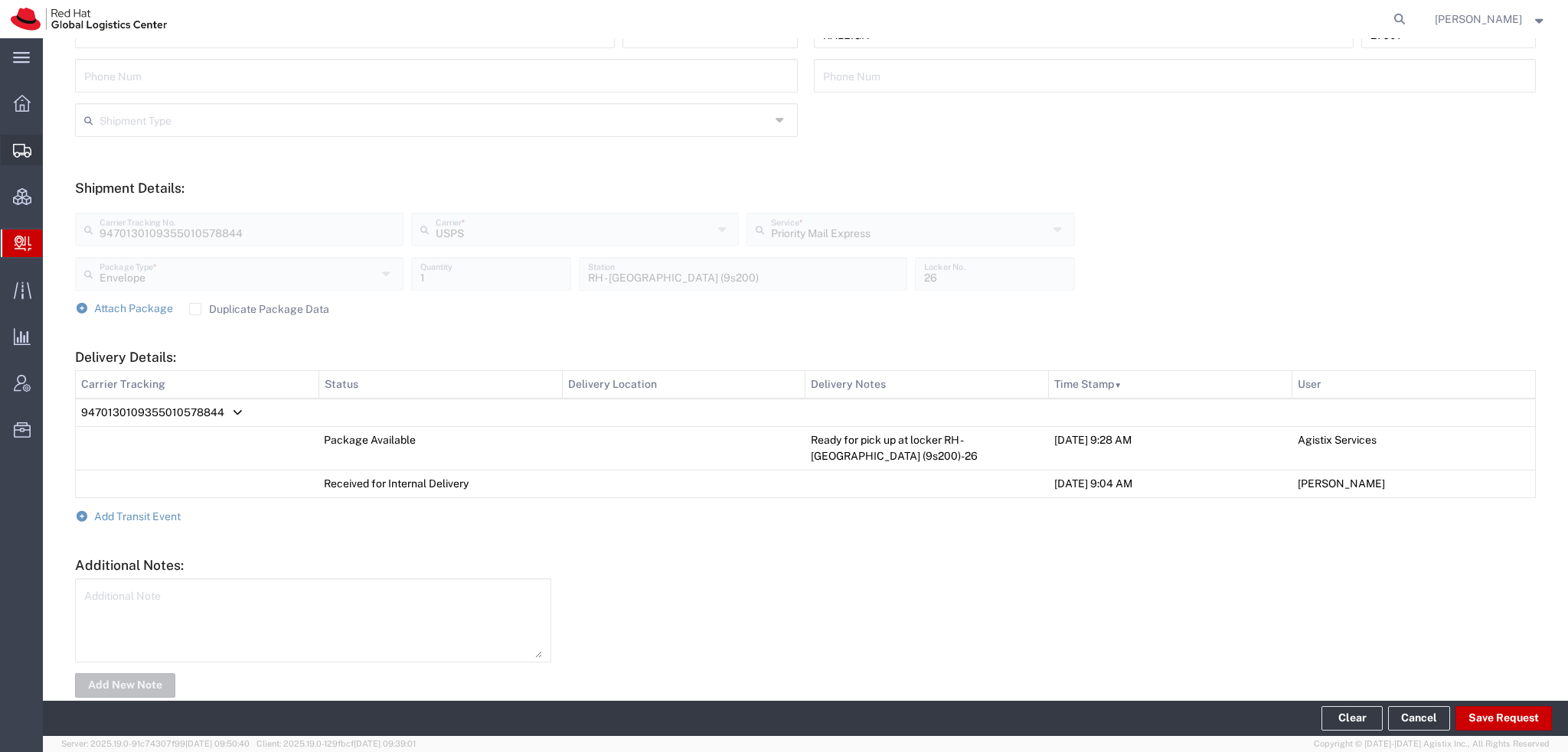
click at [0, 0] on span "Shipment Manager" at bounding box center [0, 0] width 0 height 0
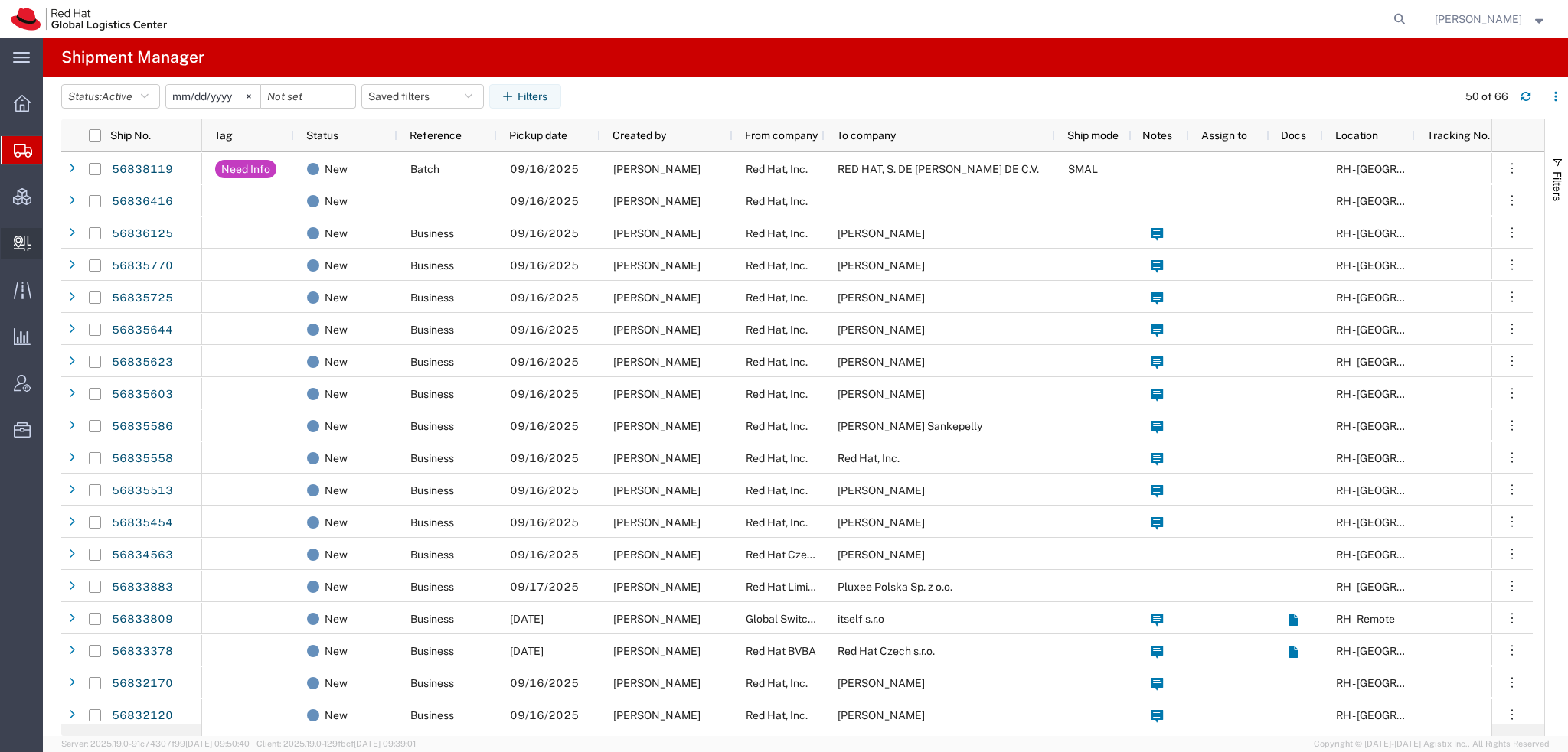
click at [0, 0] on span "Create Delivery" at bounding box center [0, 0] width 0 height 0
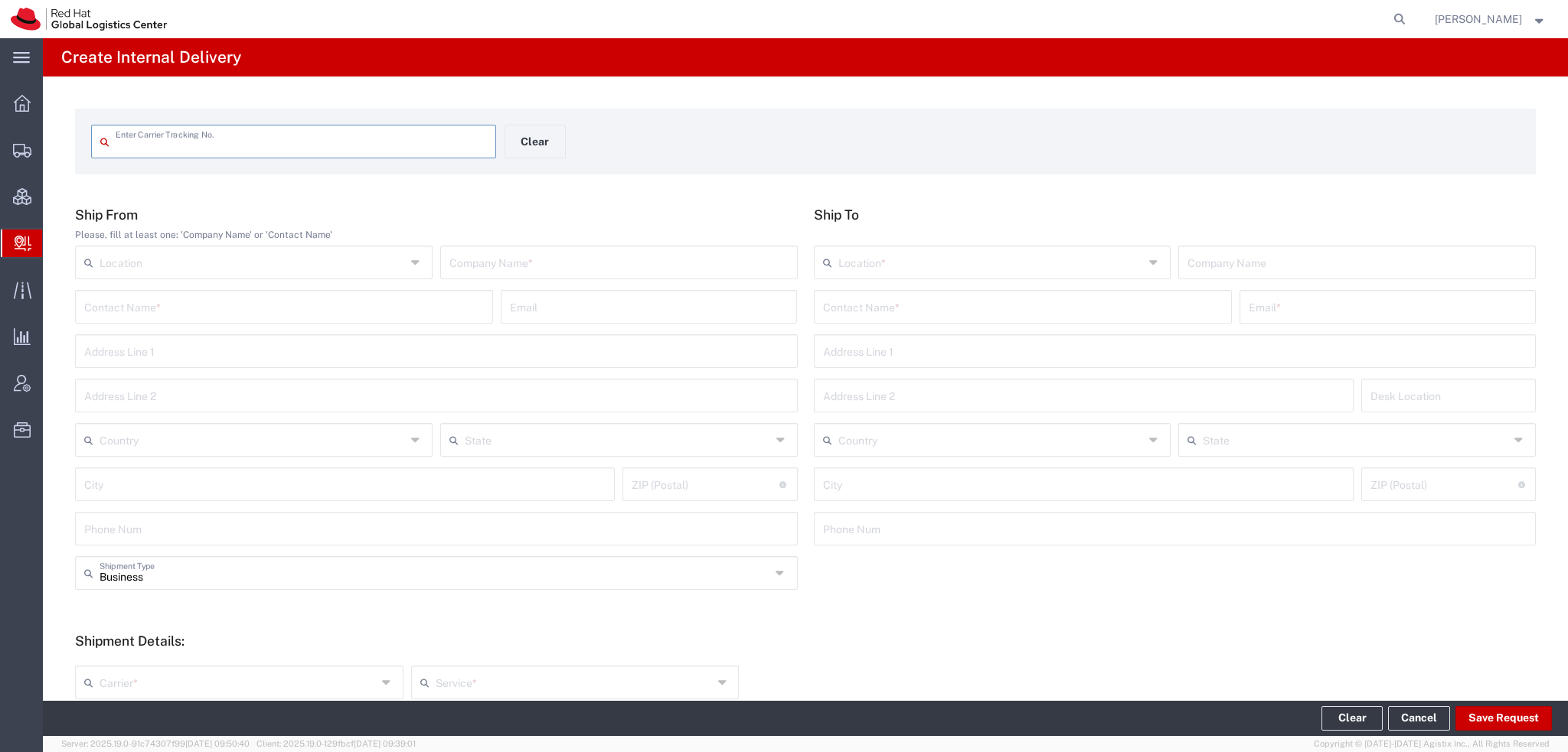
click at [245, 139] on input "text" at bounding box center [301, 140] width 372 height 27
type input "1ZK757590305209318"
click at [245, 139] on input "1ZK757590305209318" at bounding box center [301, 140] width 372 height 27
type input "1ZK757590305209318"
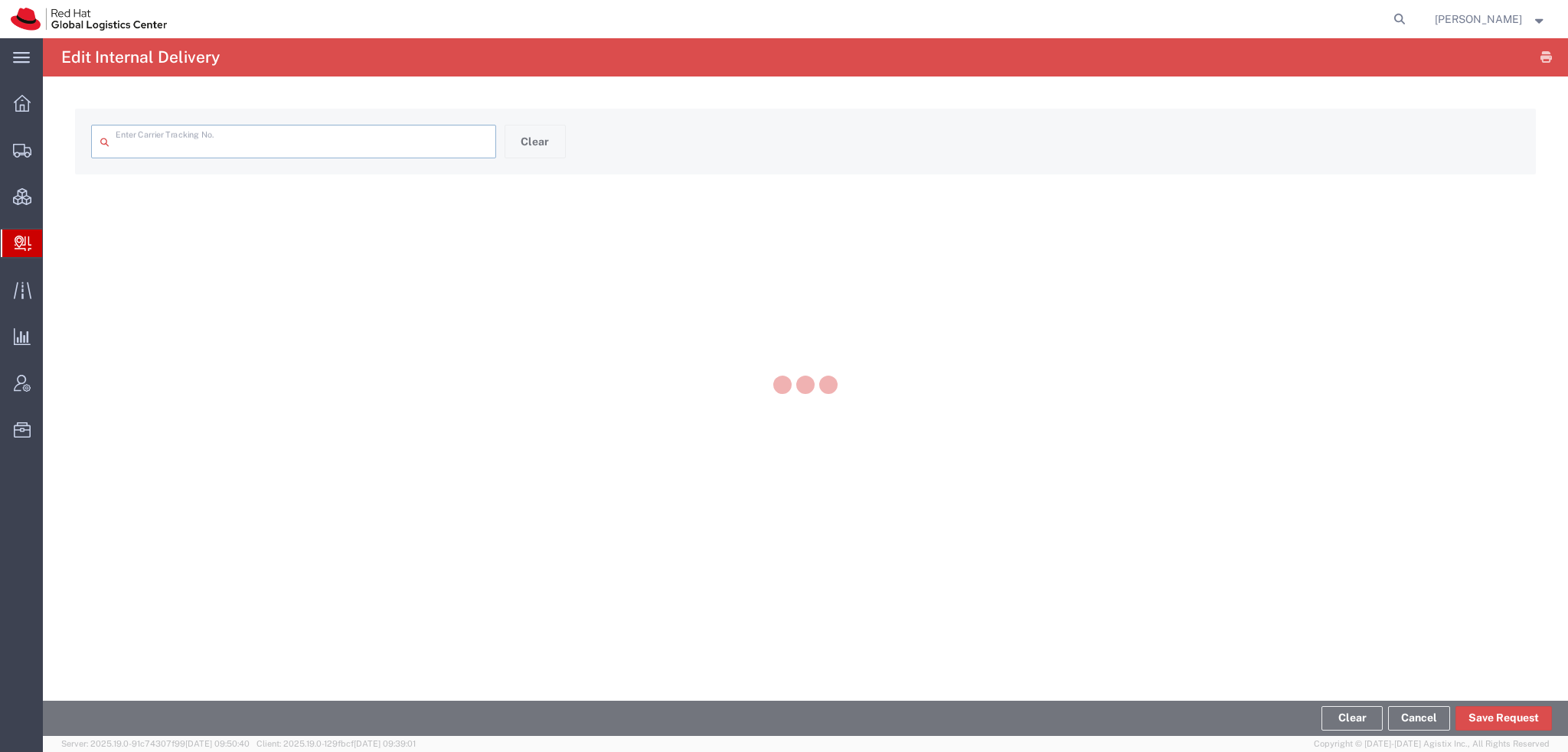
type input "1ZK757590305209318"
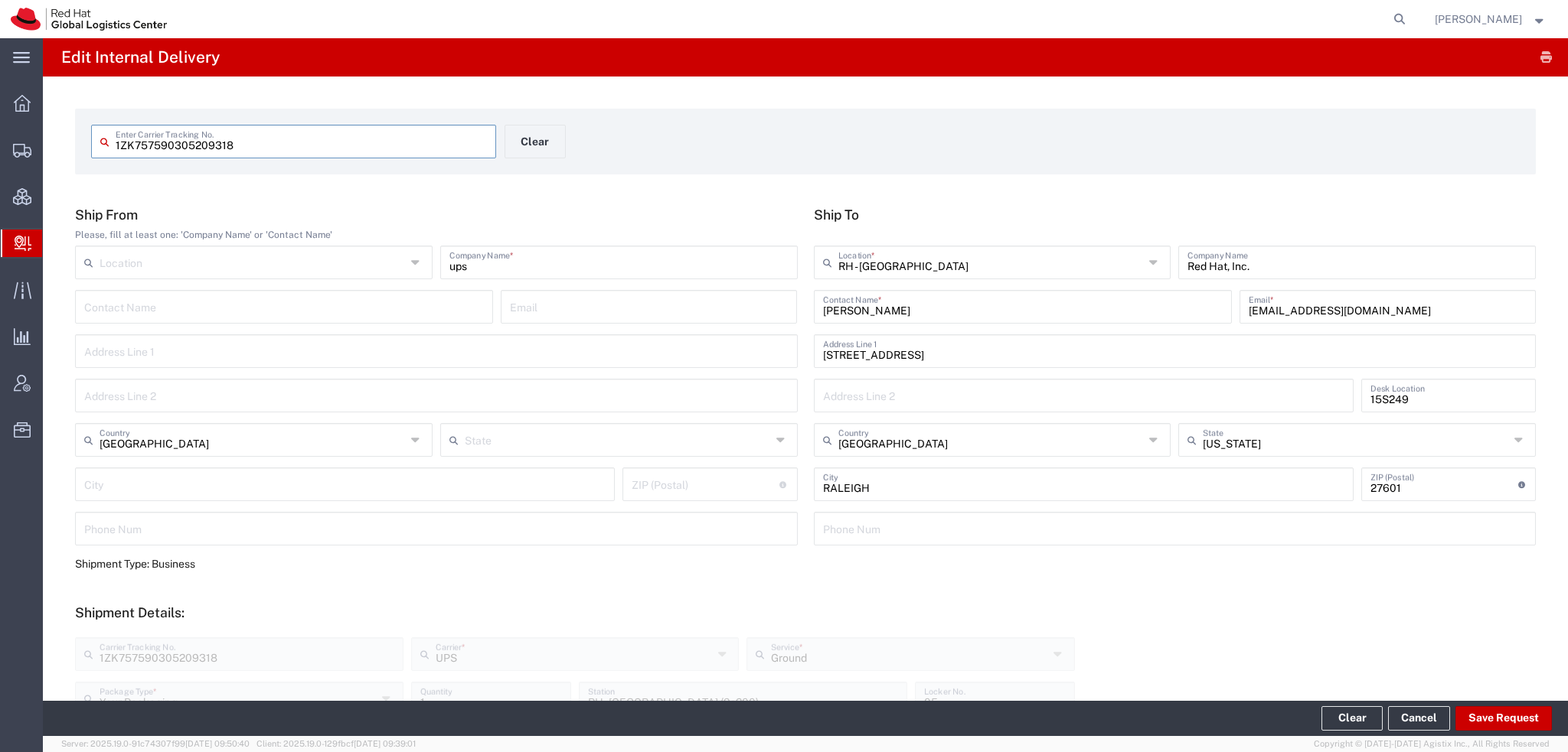
type input "Your Packaging"
type input "Ground"
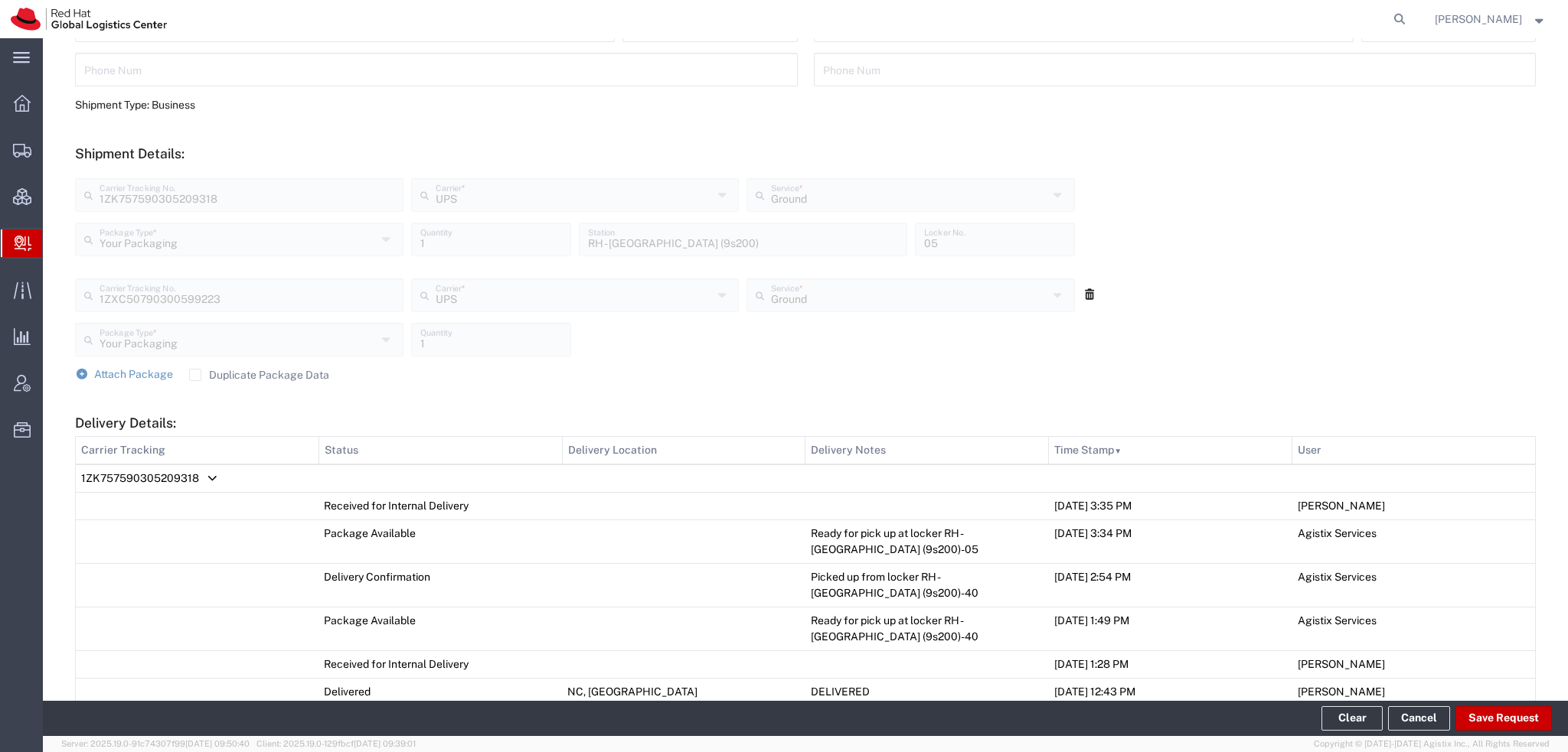
scroll to position [765, 0]
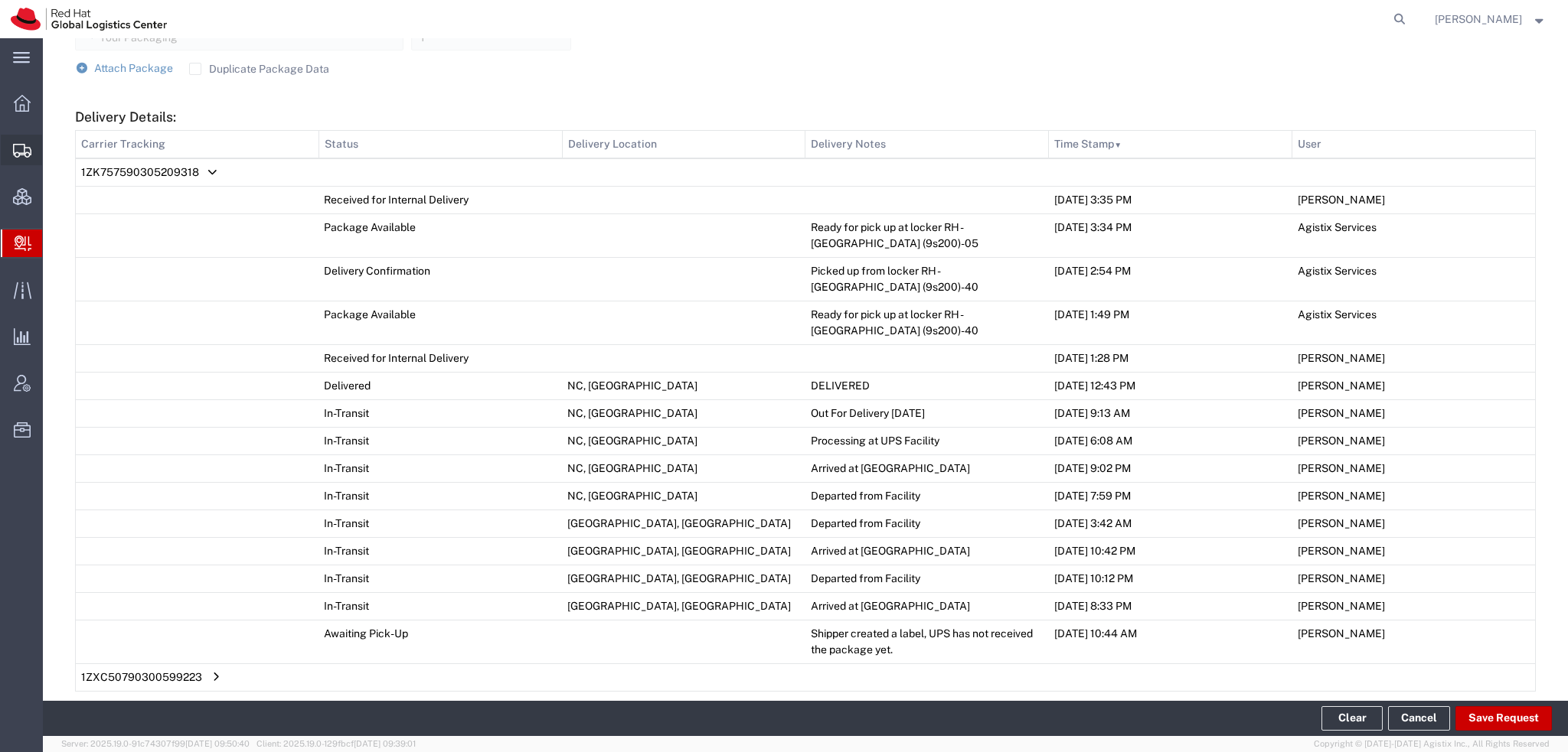
click at [0, 0] on span "Shipment Manager" at bounding box center [0, 0] width 0 height 0
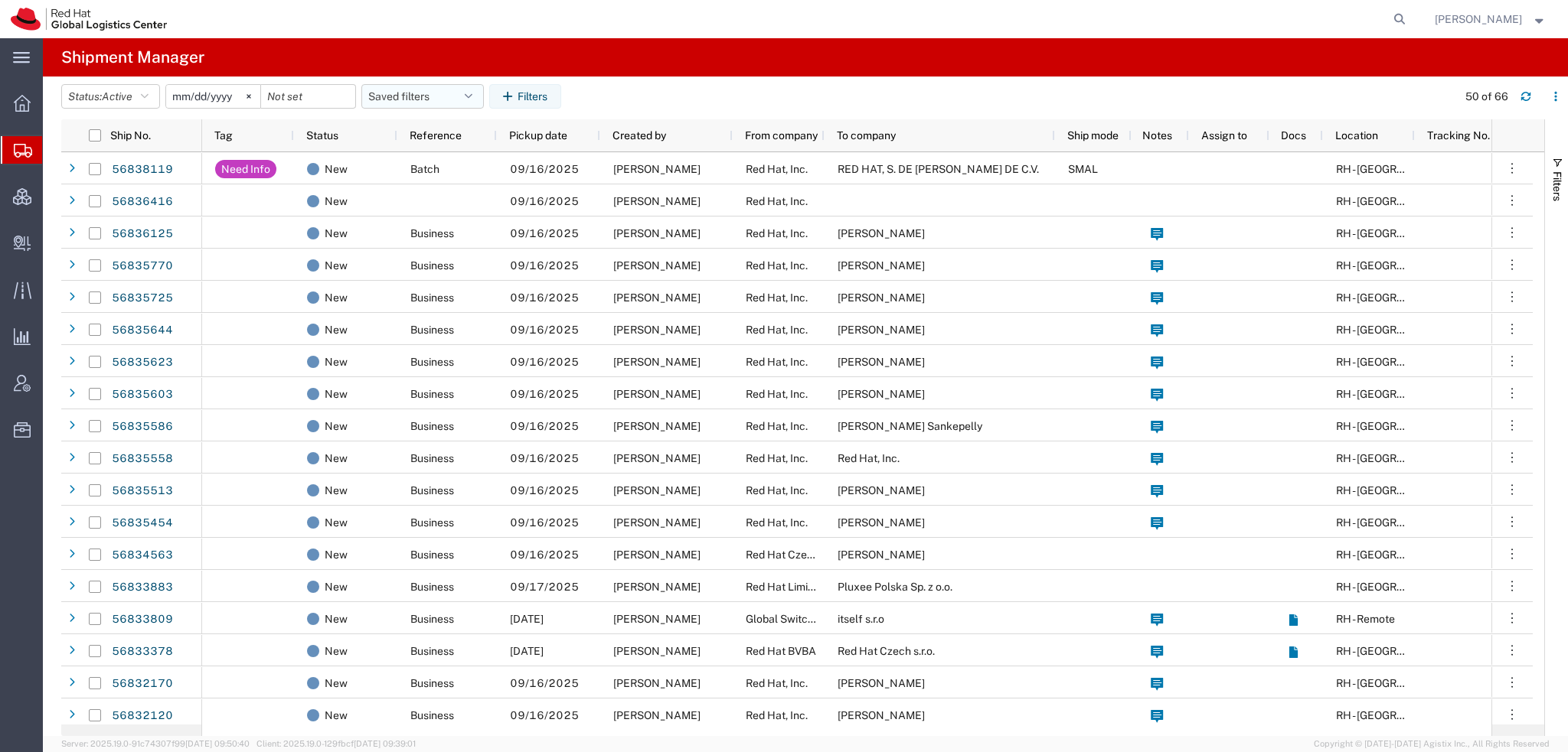
click at [480, 96] on button "Saved filters" at bounding box center [423, 96] width 123 height 25
click at [426, 163] on span "Americas" at bounding box center [463, 163] width 200 height 28
type input "[DATE]"
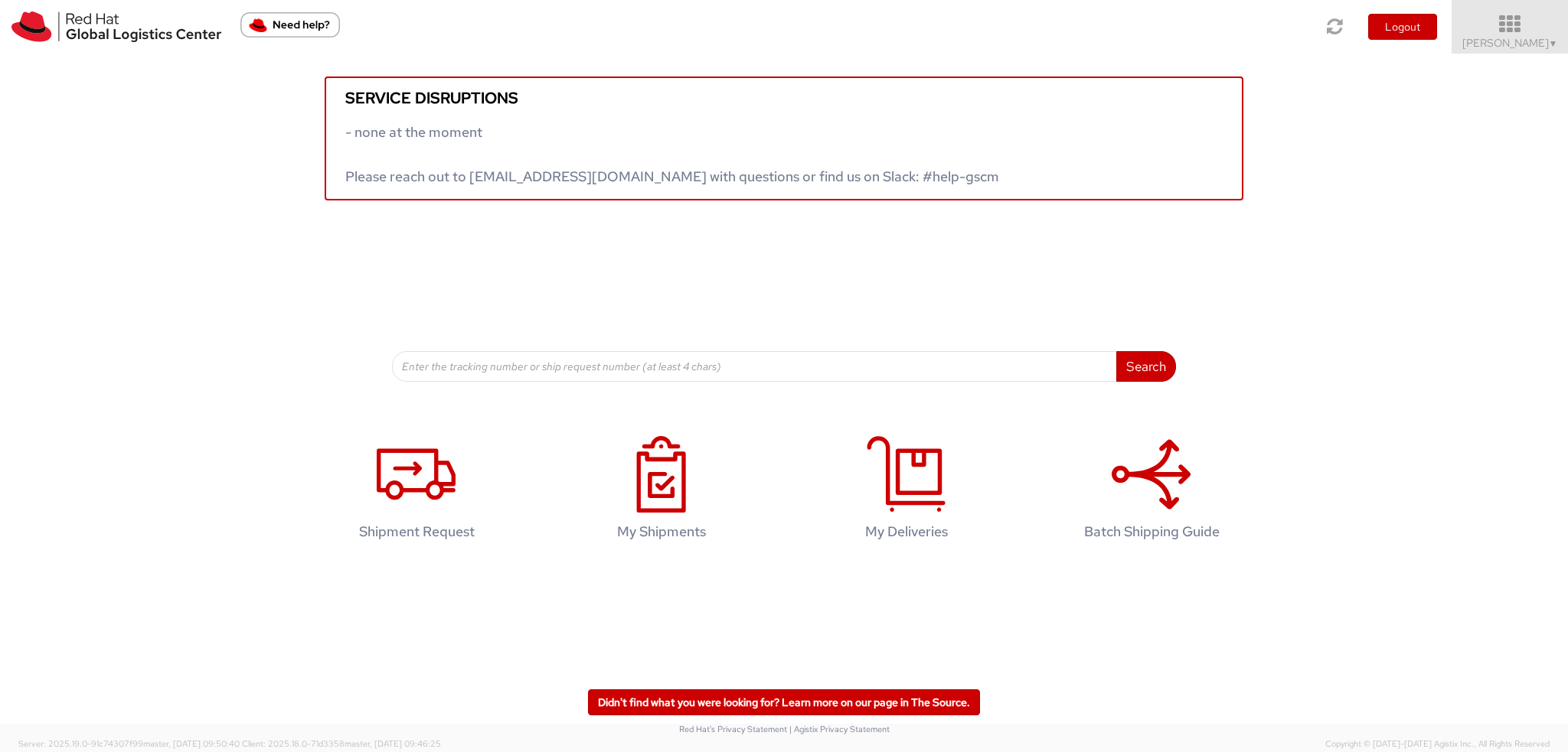
click at [1503, 42] on span "Kirk Newcross ▼" at bounding box center [1510, 42] width 96 height 14
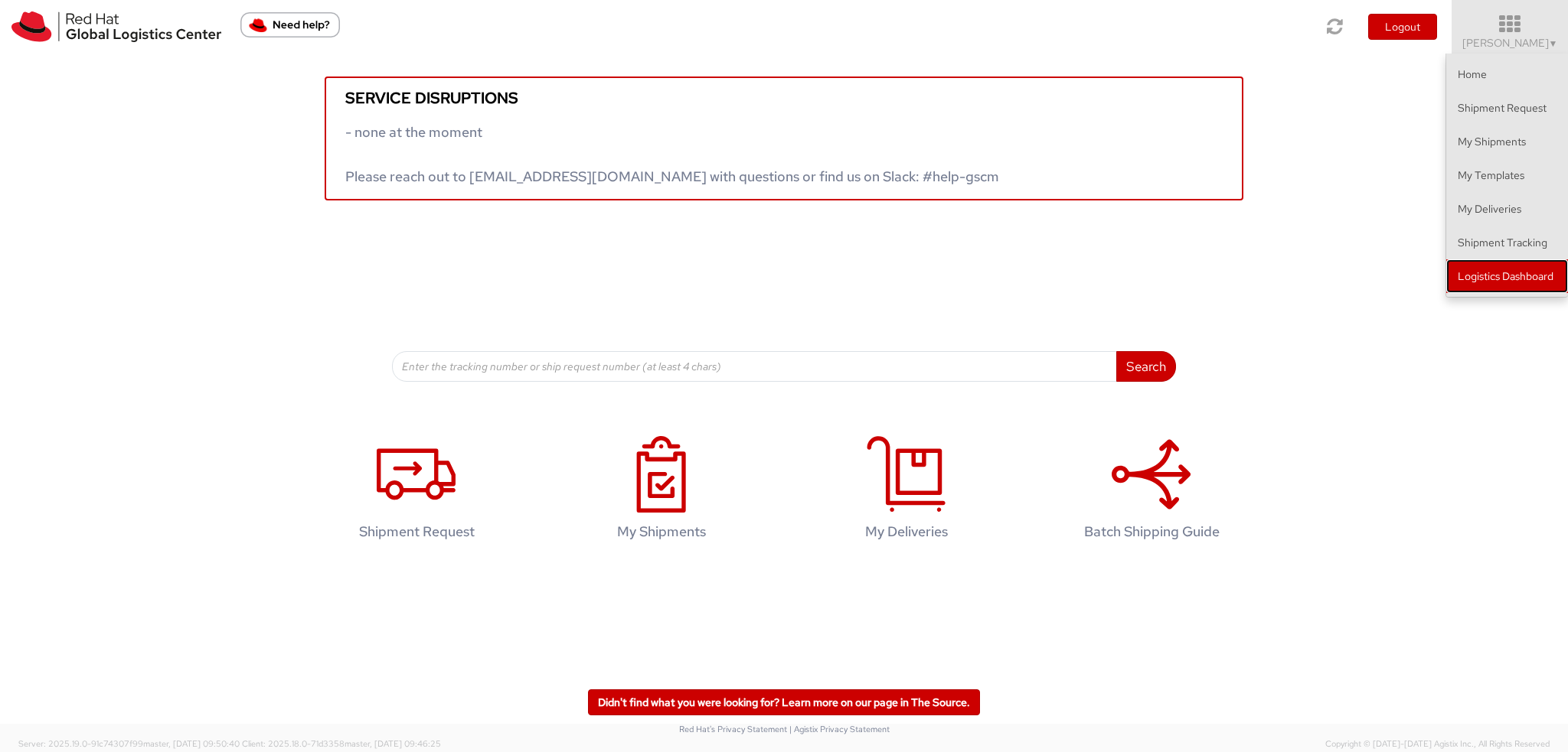
click at [1495, 276] on link "Logistics Dashboard" at bounding box center [1507, 276] width 122 height 34
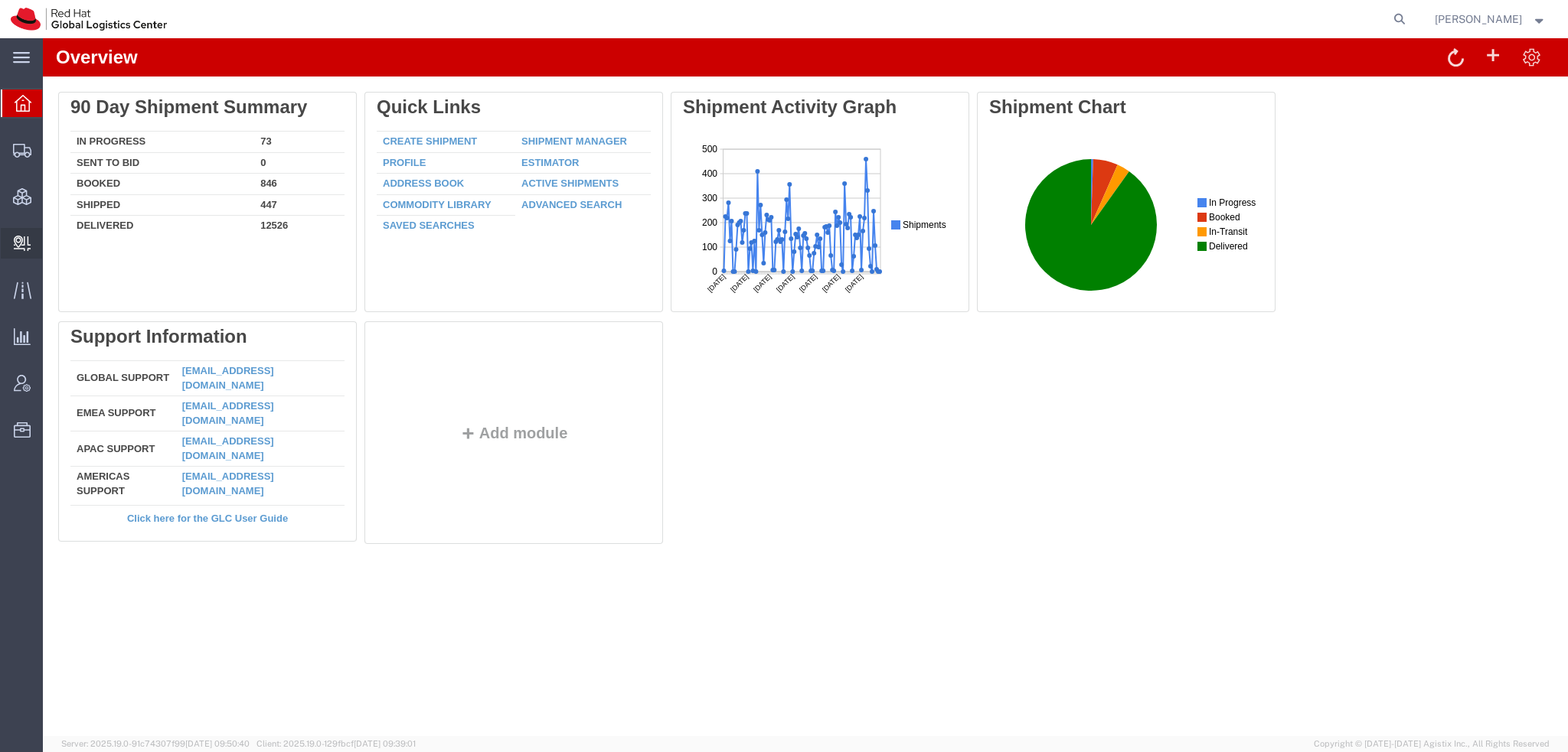
click at [0, 0] on span "Create Delivery" at bounding box center [0, 0] width 0 height 0
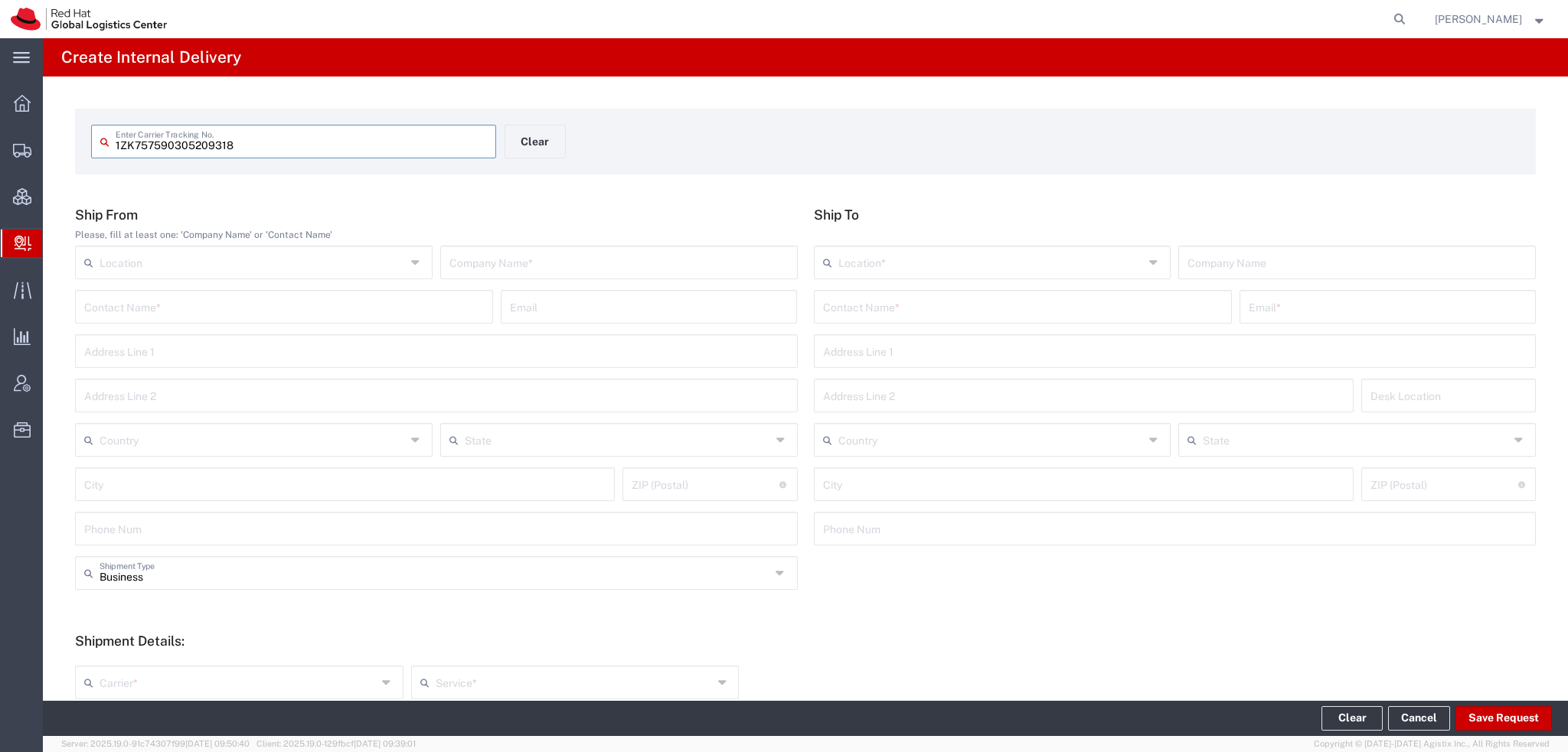
type input "1ZK757590305209318"
drag, startPoint x: 375, startPoint y: 143, endPoint x: 382, endPoint y: 136, distance: 9.9
click at [380, 137] on input "1ZK757590305209318" at bounding box center [301, 140] width 372 height 27
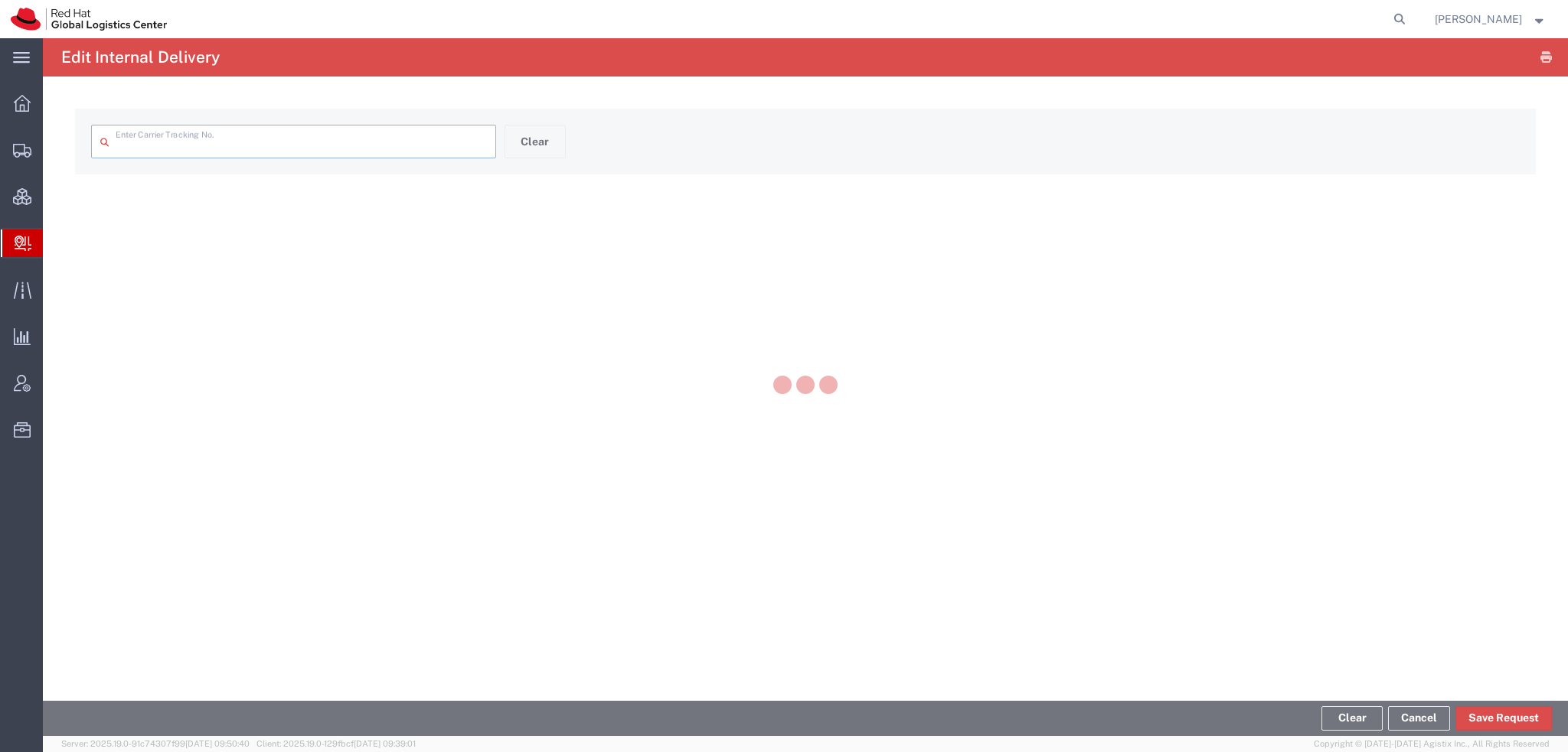
type input "1ZK757590305209318"
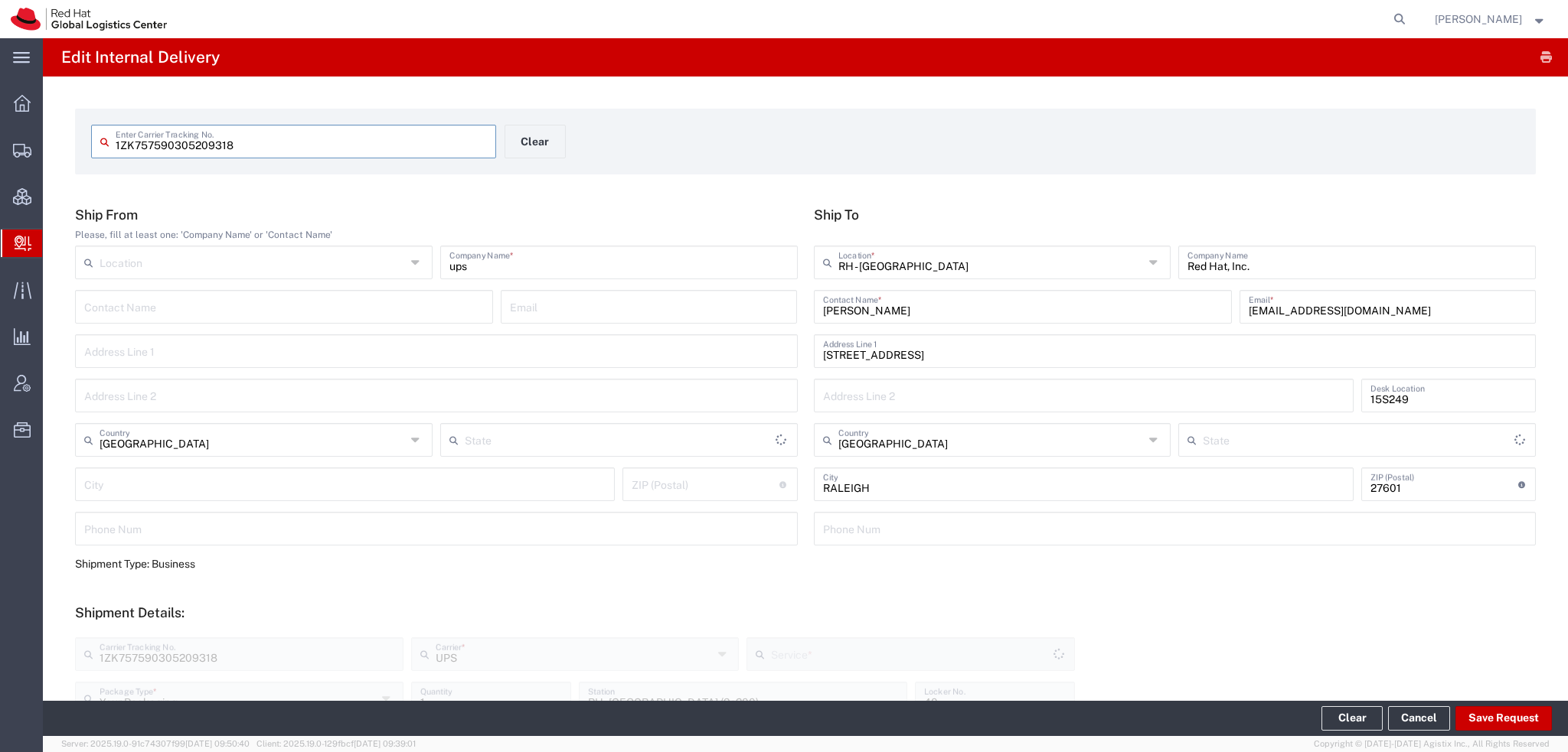
type input "Ground"
type input "[US_STATE]"
type input "Your Packaging"
type input "Ground"
click at [535, 138] on button "Clear" at bounding box center [535, 141] width 61 height 34
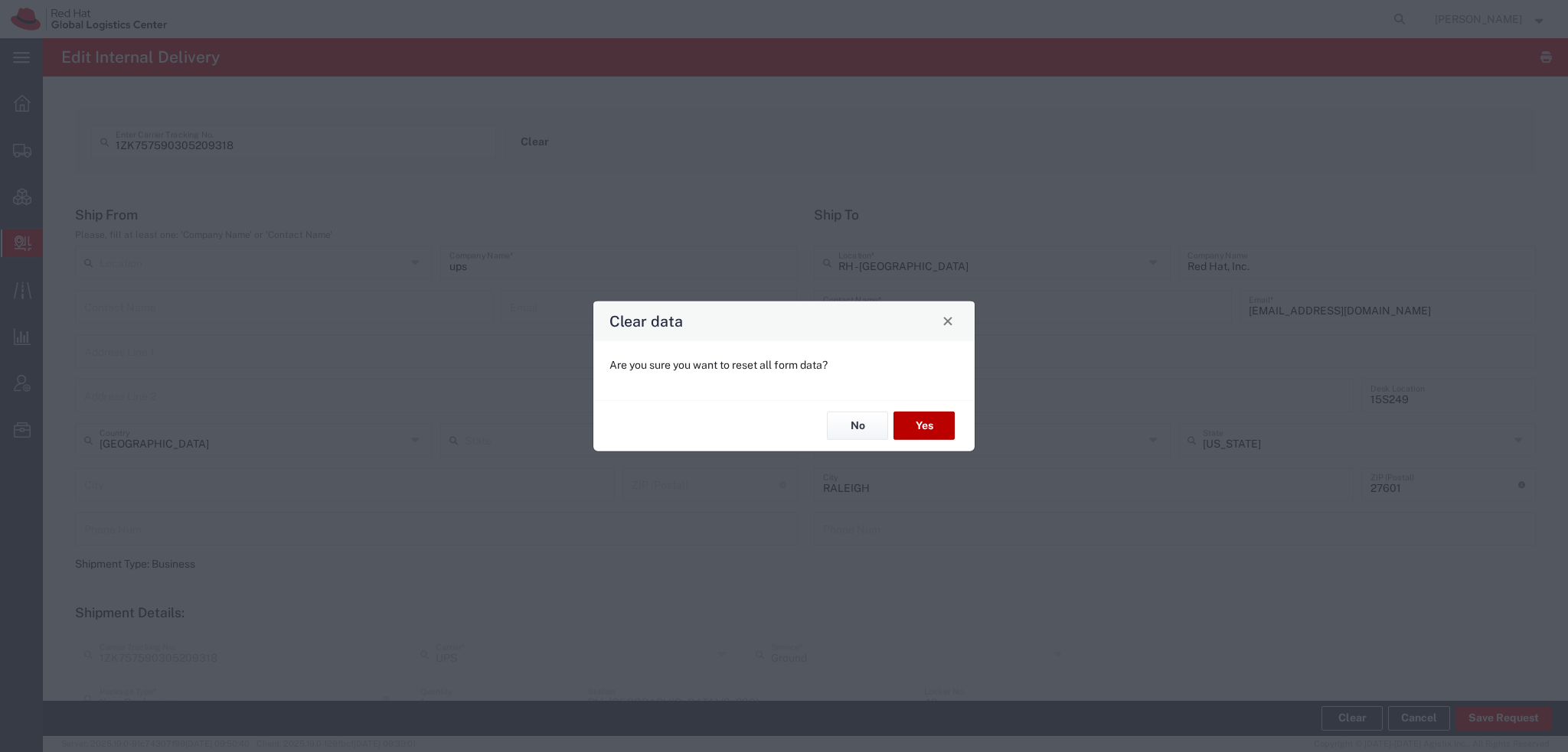
click at [911, 422] on button "Yes" at bounding box center [924, 425] width 61 height 28
